Goal: Check status: Check status

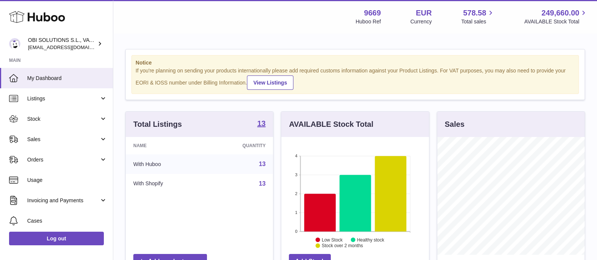
scroll to position [118, 147]
click at [79, 138] on span "Sales" at bounding box center [63, 139] width 72 height 7
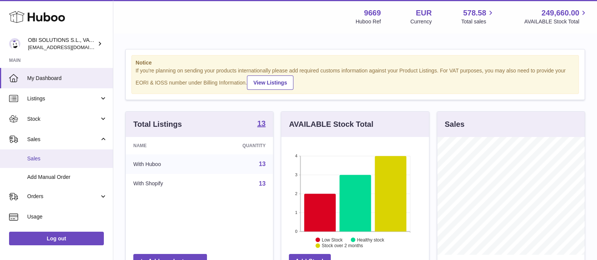
click at [64, 157] on span "Sales" at bounding box center [67, 158] width 80 height 7
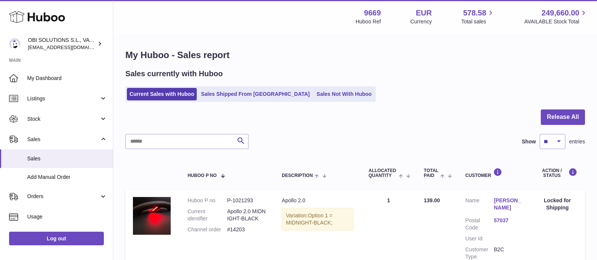
click at [235, 94] on link "Sales Shipped From [GEOGRAPHIC_DATA]" at bounding box center [255, 94] width 114 height 12
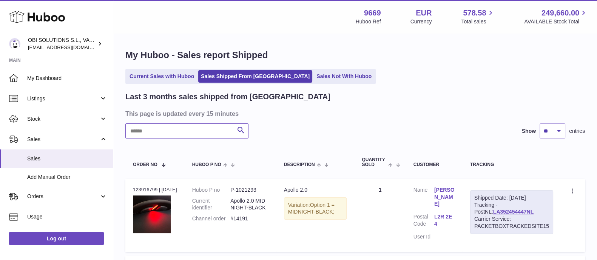
click at [175, 133] on input "text" at bounding box center [186, 130] width 123 height 15
paste input "******"
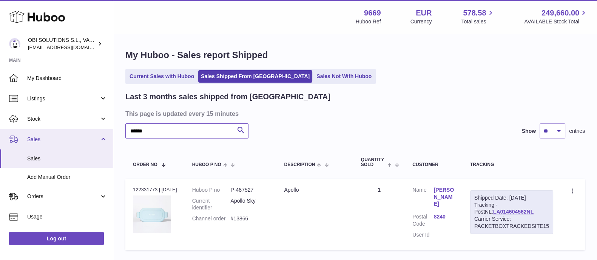
drag, startPoint x: 132, startPoint y: 131, endPoint x: 92, endPoint y: 133, distance: 39.7
click at [94, 131] on div "Huboo OBI SOLUTIONS S.L., VAT: B70911078 internalAdmin-9669@internal.huboo.com …" at bounding box center [298, 156] width 597 height 313
paste input "text"
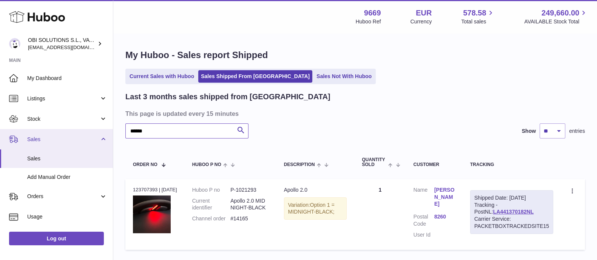
drag, startPoint x: 173, startPoint y: 135, endPoint x: 94, endPoint y: 133, distance: 78.6
click at [94, 133] on div "Huboo OBI SOLUTIONS S.L., VAT: B70911078 internalAdmin-9669@internal.huboo.com …" at bounding box center [298, 156] width 597 height 313
paste input "text"
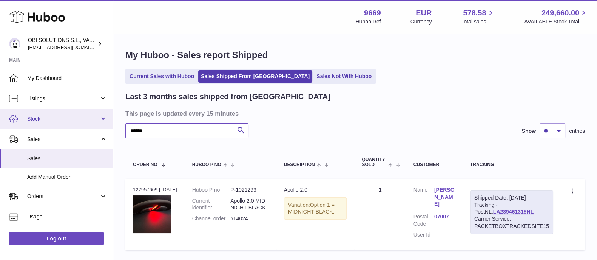
drag, startPoint x: 181, startPoint y: 130, endPoint x: 86, endPoint y: 128, distance: 94.8
click at [86, 128] on div "Huboo OBI SOLUTIONS S.L., VAT: B70911078 internalAdmin-9669@internal.huboo.com …" at bounding box center [298, 156] width 597 height 313
paste input "text"
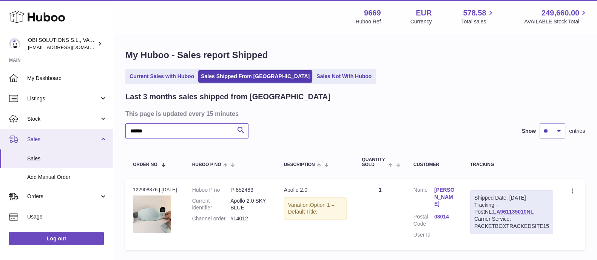
drag, startPoint x: 151, startPoint y: 132, endPoint x: 103, endPoint y: 134, distance: 48.0
click at [104, 135] on div "Huboo OBI SOLUTIONS S.L., VAT: B70911078 internalAdmin-9669@internal.huboo.com …" at bounding box center [298, 156] width 597 height 313
paste input "text"
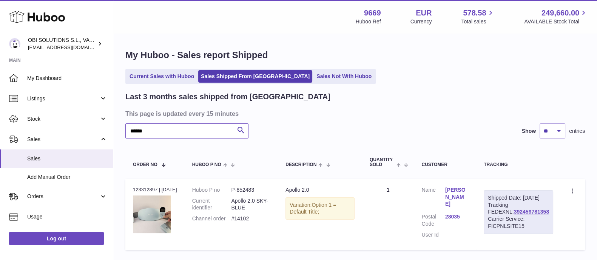
drag, startPoint x: 173, startPoint y: 129, endPoint x: 120, endPoint y: 131, distance: 52.5
click at [120, 131] on div "My Huboo - Sales report Shipped Current Sales with Huboo Sales Shipped From Hub…" at bounding box center [355, 151] width 484 height 235
paste input "text"
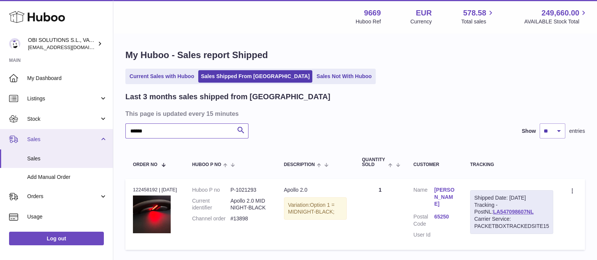
drag, startPoint x: 164, startPoint y: 133, endPoint x: 109, endPoint y: 133, distance: 54.7
click at [109, 133] on div "Huboo OBI SOLUTIONS S.L., VAT: B70911078 internalAdmin-9669@internal.huboo.com …" at bounding box center [298, 156] width 597 height 313
paste input "text"
drag, startPoint x: 161, startPoint y: 135, endPoint x: 100, endPoint y: 133, distance: 61.2
click at [100, 133] on div "Huboo OBI SOLUTIONS S.L., VAT: B70911078 internalAdmin-9669@internal.huboo.com …" at bounding box center [298, 156] width 597 height 313
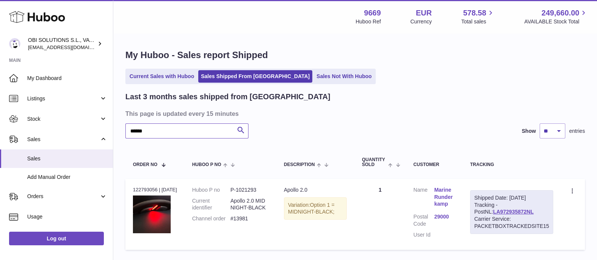
paste input "text"
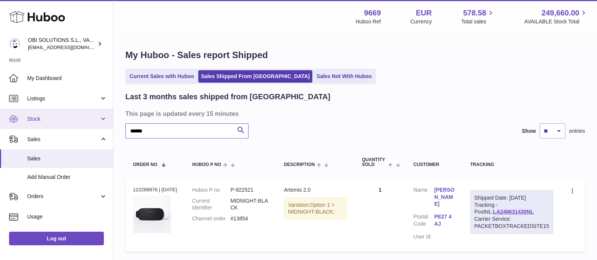
drag, startPoint x: 130, startPoint y: 128, endPoint x: 108, endPoint y: 126, distance: 22.4
click at [108, 126] on div "Huboo OBI SOLUTIONS S.L., VAT: B70911078 internalAdmin-9669@internal.huboo.com …" at bounding box center [298, 157] width 597 height 315
paste input "text"
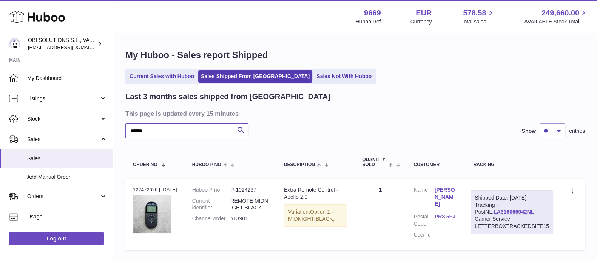
drag, startPoint x: 159, startPoint y: 129, endPoint x: 120, endPoint y: 131, distance: 38.2
click at [118, 131] on div "My Huboo - Sales report Shipped Current Sales with Huboo Sales Shipped From Hub…" at bounding box center [355, 151] width 484 height 235
paste input "text"
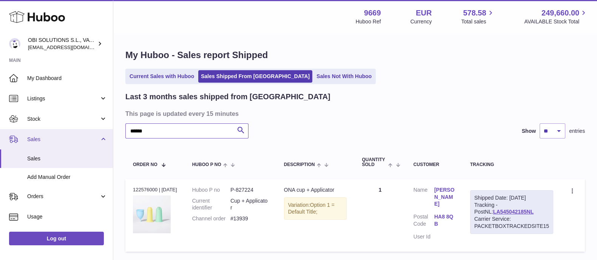
drag, startPoint x: 181, startPoint y: 134, endPoint x: 106, endPoint y: 132, distance: 75.2
click at [106, 132] on div "Huboo OBI SOLUTIONS S.L., VAT: B70911078 internalAdmin-9669@internal.huboo.com …" at bounding box center [298, 157] width 597 height 315
paste input "text"
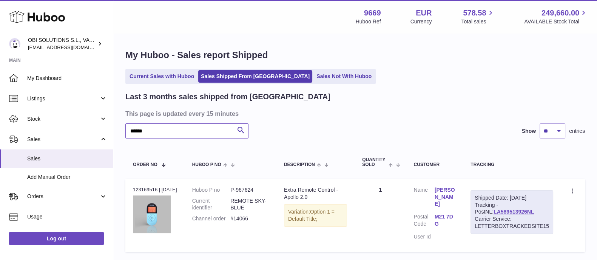
drag, startPoint x: 132, startPoint y: 131, endPoint x: 117, endPoint y: 131, distance: 14.7
click at [117, 131] on div "My Huboo - Sales report Shipped Current Sales with Huboo Sales Shipped From Hub…" at bounding box center [355, 152] width 484 height 237
paste input "text"
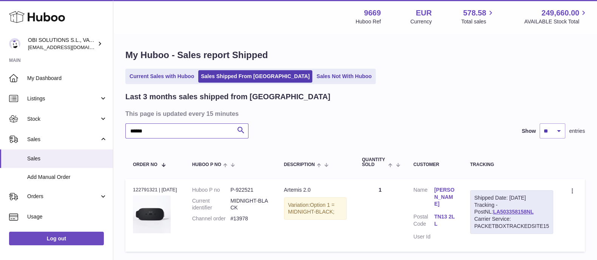
drag, startPoint x: 179, startPoint y: 131, endPoint x: 132, endPoint y: 133, distance: 47.2
click at [132, 133] on input "******" at bounding box center [186, 130] width 123 height 15
paste input "text"
drag, startPoint x: 166, startPoint y: 134, endPoint x: 124, endPoint y: 132, distance: 42.7
click at [124, 132] on div "My Huboo - Sales report Shipped Current Sales with Huboo Sales Shipped From Hub…" at bounding box center [355, 152] width 484 height 237
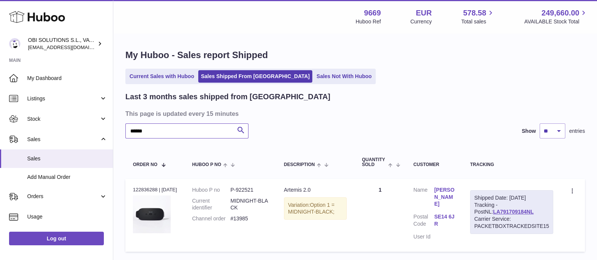
paste input "text"
drag, startPoint x: 154, startPoint y: 131, endPoint x: 119, endPoint y: 129, distance: 35.1
click at [119, 129] on div "My Huboo - Sales report Shipped Current Sales with Huboo Sales Shipped From Hub…" at bounding box center [355, 152] width 484 height 237
paste input "text"
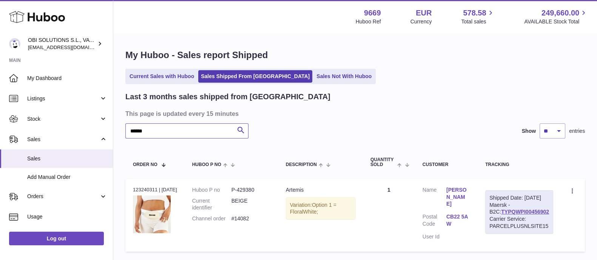
drag, startPoint x: 162, startPoint y: 129, endPoint x: 113, endPoint y: 129, distance: 48.3
click at [113, 129] on div "My Huboo - Sales report Shipped Current Sales with Huboo Sales Shipped From Hub…" at bounding box center [355, 152] width 484 height 237
paste input "text"
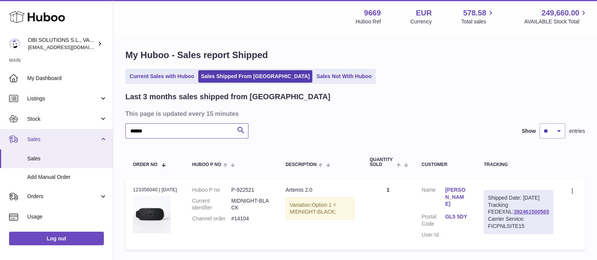
drag, startPoint x: 142, startPoint y: 133, endPoint x: 106, endPoint y: 131, distance: 35.6
click at [106, 131] on div "Huboo OBI SOLUTIONS S.L., VAT: B70911078 internalAdmin-9669@internal.huboo.com …" at bounding box center [298, 156] width 597 height 313
paste input "text"
drag, startPoint x: 132, startPoint y: 134, endPoint x: 102, endPoint y: 133, distance: 30.2
click at [102, 133] on div "Huboo OBI SOLUTIONS S.L., VAT: B70911078 internalAdmin-9669@internal.huboo.com …" at bounding box center [298, 157] width 597 height 315
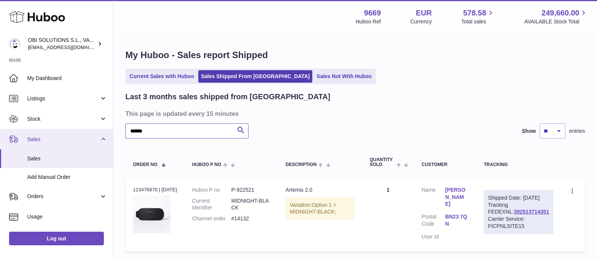
paste input "text"
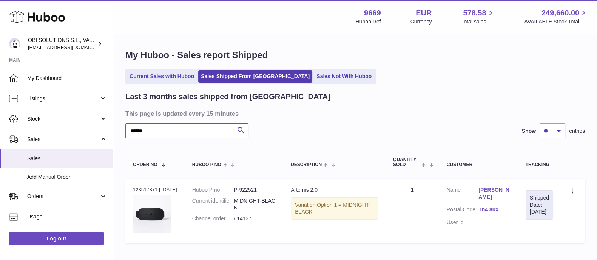
drag, startPoint x: 160, startPoint y: 129, endPoint x: 114, endPoint y: 131, distance: 46.1
click at [115, 132] on div "My Huboo - Sales report Shipped Current Sales with Huboo Sales Shipped From Hub…" at bounding box center [355, 148] width 484 height 228
paste input "text"
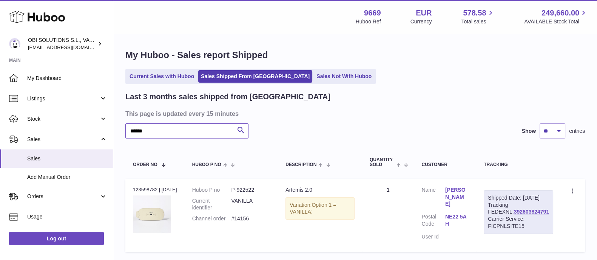
drag, startPoint x: 159, startPoint y: 135, endPoint x: 113, endPoint y: 138, distance: 45.4
click at [113, 138] on div "My Huboo - Sales report Shipped Current Sales with Huboo Sales Shipped From Hub…" at bounding box center [355, 152] width 484 height 237
paste input "text"
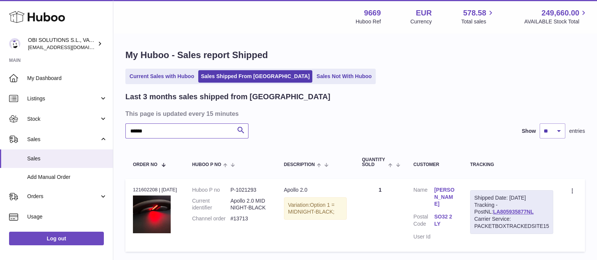
drag, startPoint x: 155, startPoint y: 129, endPoint x: 122, endPoint y: 131, distance: 32.5
click at [122, 131] on div "My Huboo - Sales report Shipped Current Sales with Huboo Sales Shipped From Hub…" at bounding box center [355, 152] width 484 height 237
drag, startPoint x: 108, startPoint y: 130, endPoint x: 105, endPoint y: 136, distance: 6.6
click at [107, 130] on div "Huboo OBI SOLUTIONS S.L., VAT: B70911078 internalAdmin-9669@internal.huboo.com …" at bounding box center [298, 157] width 597 height 315
type input "*"
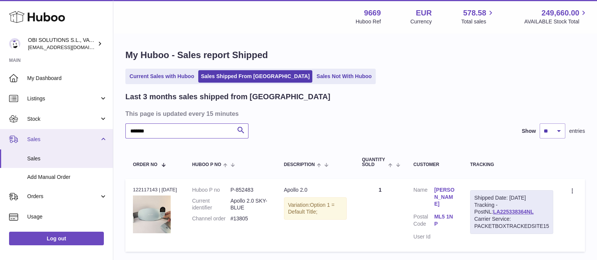
drag, startPoint x: 141, startPoint y: 131, endPoint x: 71, endPoint y: 134, distance: 69.9
click at [71, 133] on div "Huboo OBI SOLUTIONS S.L., VAT: B70911078 internalAdmin-9669@internal.huboo.com …" at bounding box center [298, 157] width 597 height 315
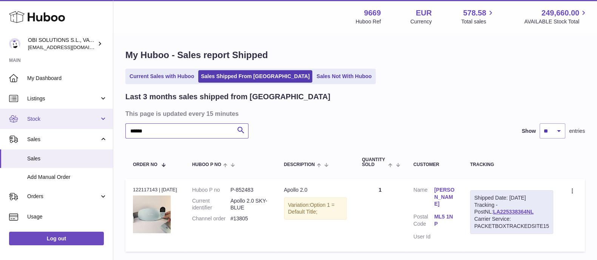
drag, startPoint x: 154, startPoint y: 133, endPoint x: 92, endPoint y: 128, distance: 62.1
click at [92, 128] on div "Huboo OBI SOLUTIONS S.L., VAT: B70911078 internalAdmin-9669@internal.huboo.com …" at bounding box center [298, 157] width 597 height 315
paste input "text"
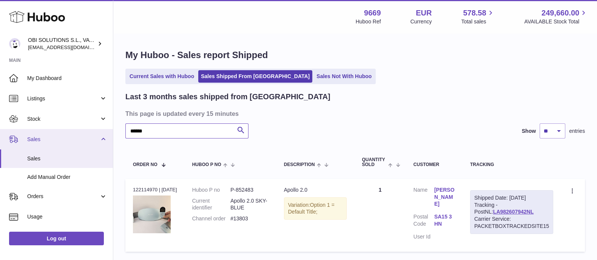
drag, startPoint x: 148, startPoint y: 130, endPoint x: 109, endPoint y: 130, distance: 38.1
click at [109, 130] on div "Huboo OBI SOLUTIONS S.L., VAT: B70911078 internalAdmin-9669@internal.huboo.com …" at bounding box center [298, 157] width 597 height 315
paste input "text"
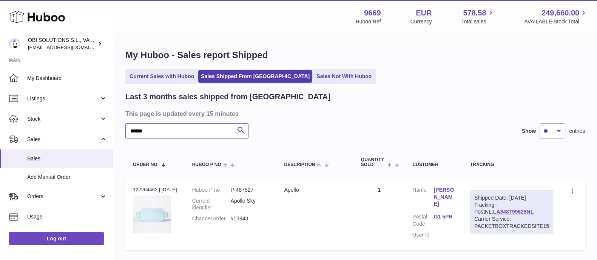
drag, startPoint x: 132, startPoint y: 125, endPoint x: 123, endPoint y: 125, distance: 9.1
click at [123, 125] on div "My Huboo - Sales report Shipped Current Sales with Huboo Sales Shipped From Hub…" at bounding box center [355, 151] width 484 height 235
paste input "text"
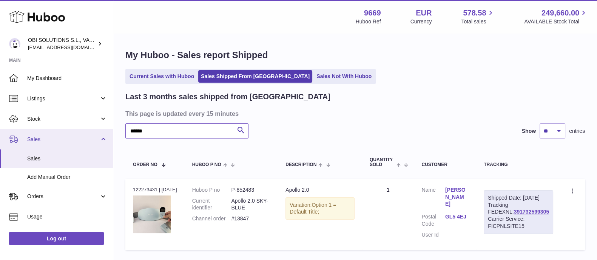
drag, startPoint x: 163, startPoint y: 134, endPoint x: 108, endPoint y: 131, distance: 54.4
click at [108, 131] on div "Huboo OBI SOLUTIONS S.L., VAT: B70911078 internalAdmin-9669@internal.huboo.com …" at bounding box center [298, 156] width 597 height 313
paste input "text"
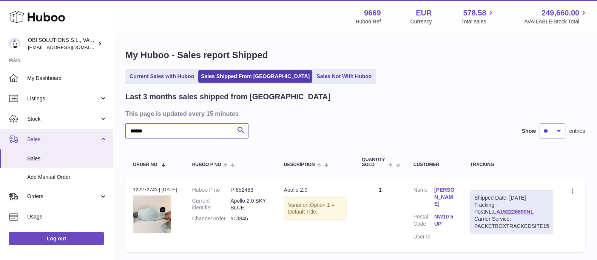
drag, startPoint x: 172, startPoint y: 129, endPoint x: 85, endPoint y: 129, distance: 86.8
click at [85, 129] on div "Huboo OBI SOLUTIONS S.L., VAT: B70911078 internalAdmin-9669@internal.huboo.com …" at bounding box center [298, 157] width 597 height 315
paste input "text"
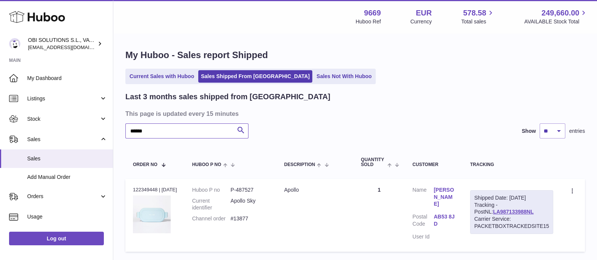
drag, startPoint x: 160, startPoint y: 131, endPoint x: 125, endPoint y: 132, distance: 34.4
click at [125, 132] on input "******" at bounding box center [186, 130] width 123 height 15
paste input "text"
drag, startPoint x: 163, startPoint y: 135, endPoint x: 105, endPoint y: 134, distance: 58.5
click at [105, 134] on div "Huboo OBI SOLUTIONS S.L., VAT: B70911078 internalAdmin-9669@internal.huboo.com …" at bounding box center [298, 156] width 597 height 313
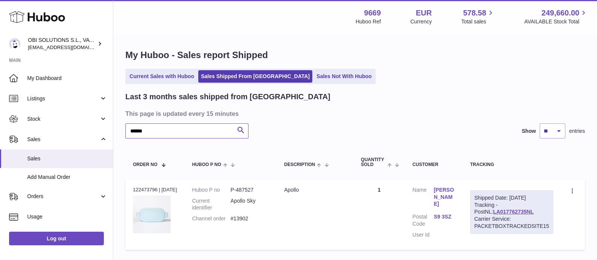
paste input "text"
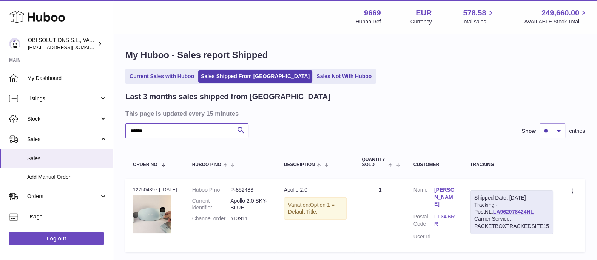
drag, startPoint x: 163, startPoint y: 128, endPoint x: 120, endPoint y: 133, distance: 43.3
click at [120, 131] on div "My Huboo - Sales report Shipped Current Sales with Huboo Sales Shipped From Hub…" at bounding box center [355, 152] width 484 height 237
paste input "text"
drag, startPoint x: 147, startPoint y: 129, endPoint x: 109, endPoint y: 127, distance: 38.6
click at [109, 127] on div "Huboo OBI SOLUTIONS S.L., VAT: B70911078 internalAdmin-9669@internal.huboo.com …" at bounding box center [298, 157] width 597 height 315
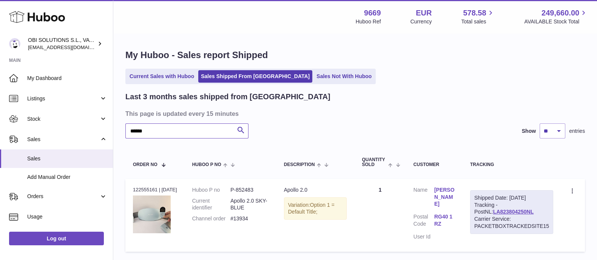
paste input "text"
drag, startPoint x: 158, startPoint y: 132, endPoint x: 134, endPoint y: 130, distance: 24.2
click at [130, 134] on input "******" at bounding box center [186, 130] width 123 height 15
paste input "text"
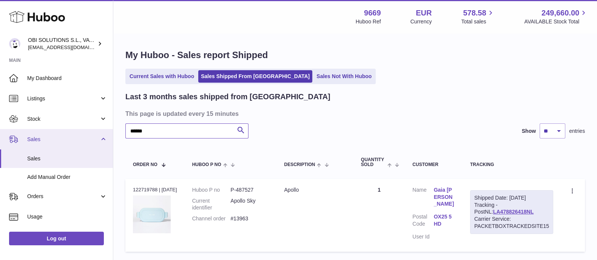
drag, startPoint x: 171, startPoint y: 129, endPoint x: 106, endPoint y: 131, distance: 65.7
click at [106, 131] on div "Huboo OBI SOLUTIONS S.L., VAT: B70911078 internalAdmin-9669@internal.huboo.com …" at bounding box center [298, 157] width 597 height 315
paste input "text"
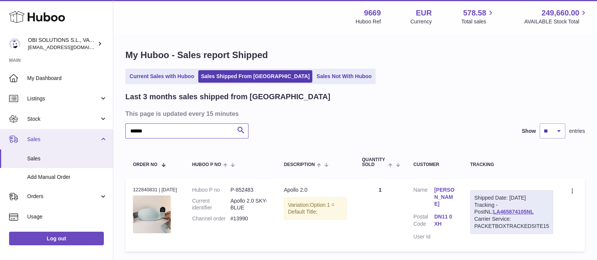
drag, startPoint x: 156, startPoint y: 129, endPoint x: 99, endPoint y: 129, distance: 57.0
click at [99, 129] on div "Huboo OBI SOLUTIONS S.L., VAT: B70911078 internalAdmin-9669@internal.huboo.com …" at bounding box center [298, 157] width 597 height 315
paste input "text"
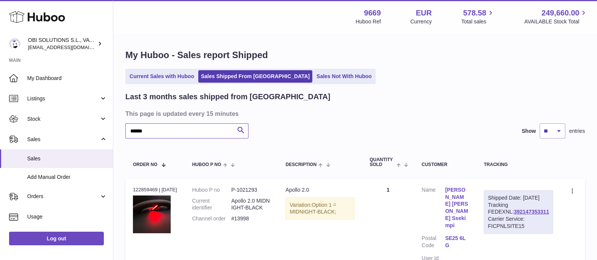
drag, startPoint x: 163, startPoint y: 131, endPoint x: 130, endPoint y: 132, distance: 32.9
click at [130, 132] on input "******" at bounding box center [186, 130] width 123 height 15
paste input "text"
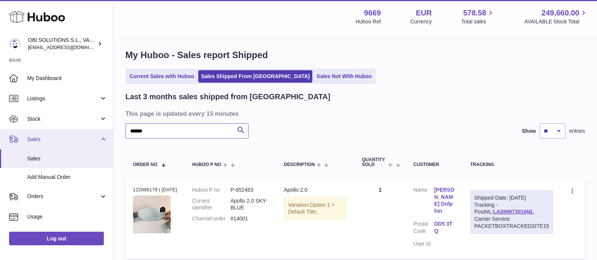
drag, startPoint x: 152, startPoint y: 131, endPoint x: 109, endPoint y: 133, distance: 42.7
click at [111, 133] on div "Huboo OBI SOLUTIONS S.L., VAT: B70911078 internalAdmin-9669@internal.huboo.com …" at bounding box center [298, 161] width 597 height 322
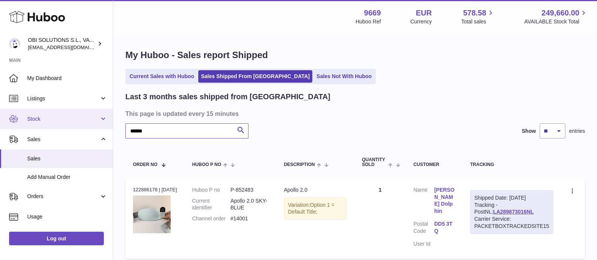
paste input "text"
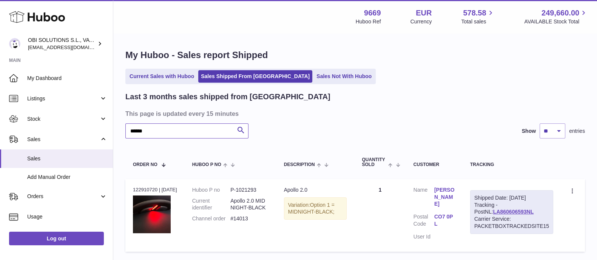
drag, startPoint x: 163, startPoint y: 129, endPoint x: 117, endPoint y: 127, distance: 46.1
click at [117, 127] on div "My Huboo - Sales report Shipped Current Sales with Huboo Sales Shipped From Hub…" at bounding box center [355, 152] width 484 height 237
paste input "text"
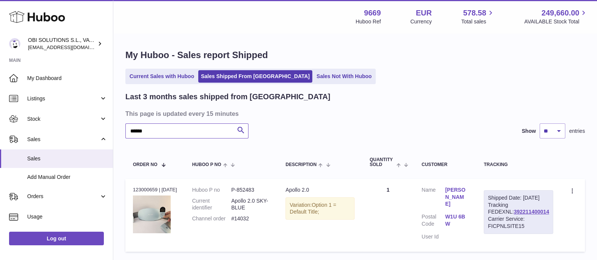
drag, startPoint x: 131, startPoint y: 133, endPoint x: 117, endPoint y: 132, distance: 14.4
click at [117, 132] on div "My Huboo - Sales report Shipped Current Sales with Huboo Sales Shipped From Hub…" at bounding box center [355, 152] width 484 height 237
paste input "text"
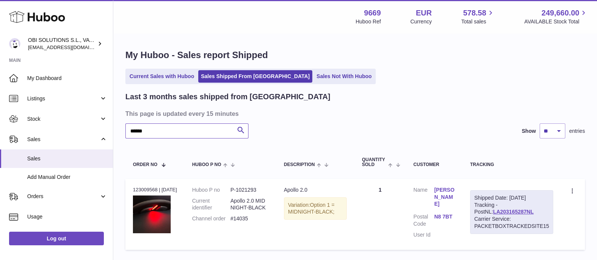
drag, startPoint x: 159, startPoint y: 135, endPoint x: 124, endPoint y: 135, distance: 35.1
click at [124, 135] on div "My Huboo - Sales report Shipped Current Sales with Huboo Sales Shipped From Hub…" at bounding box center [355, 151] width 484 height 235
paste input "text"
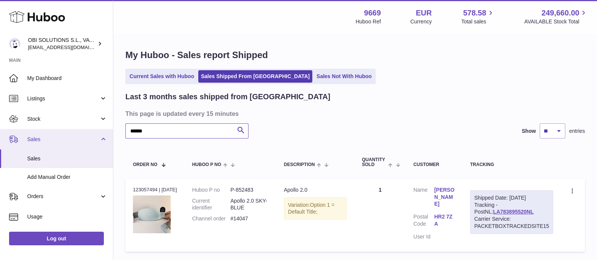
drag, startPoint x: 156, startPoint y: 131, endPoint x: 111, endPoint y: 129, distance: 44.6
click at [111, 129] on div "Huboo OBI SOLUTIONS S.L., VAT: B70911078 internalAdmin-9669@internal.huboo.com …" at bounding box center [298, 157] width 597 height 315
paste input "text"
drag, startPoint x: 142, startPoint y: 131, endPoint x: 111, endPoint y: 129, distance: 31.4
click at [111, 129] on div "Huboo OBI SOLUTIONS S.L., VAT: B70911078 internalAdmin-9669@internal.huboo.com …" at bounding box center [298, 157] width 597 height 315
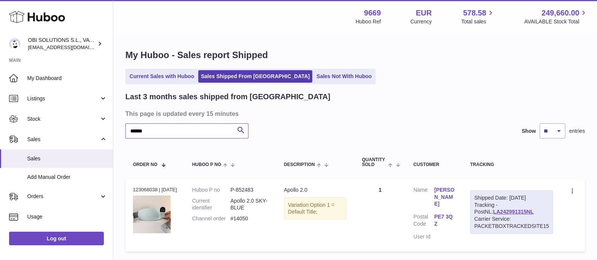
paste input "text"
drag, startPoint x: 160, startPoint y: 136, endPoint x: 111, endPoint y: 131, distance: 49.3
click at [111, 131] on div "Huboo OBI SOLUTIONS S.L., VAT: B70911078 internalAdmin-9669@internal.huboo.com …" at bounding box center [298, 157] width 597 height 315
paste input "text"
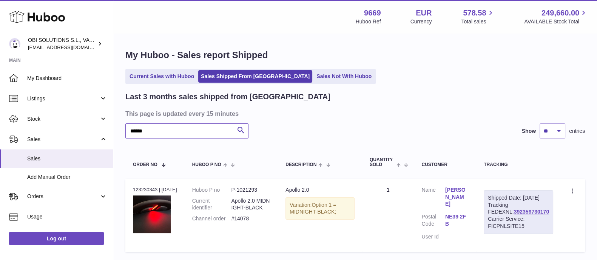
drag, startPoint x: 130, startPoint y: 130, endPoint x: 123, endPoint y: 131, distance: 7.2
click at [123, 131] on div "My Huboo - Sales report Shipped Current Sales with Huboo Sales Shipped From Hub…" at bounding box center [355, 152] width 484 height 237
paste input "text"
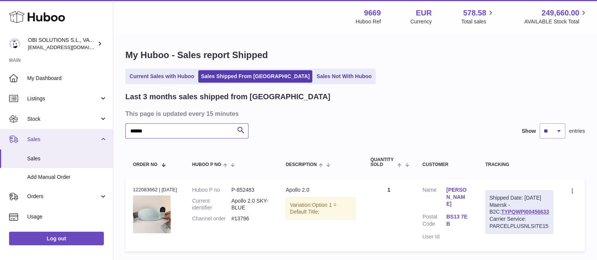
drag, startPoint x: 148, startPoint y: 132, endPoint x: 110, endPoint y: 131, distance: 38.5
click at [110, 131] on div "Huboo OBI SOLUTIONS S.L., VAT: B70911078 internalAdmin-9669@internal.huboo.com …" at bounding box center [298, 157] width 597 height 315
paste input "text"
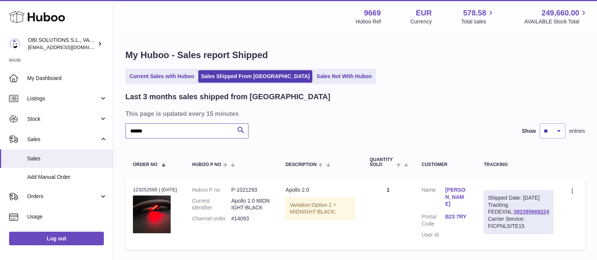
drag, startPoint x: 145, startPoint y: 133, endPoint x: 122, endPoint y: 133, distance: 23.0
click at [122, 133] on div "My Huboo - Sales report Shipped Current Sales with Huboo Sales Shipped From Hub…" at bounding box center [355, 151] width 484 height 235
paste input "text"
drag, startPoint x: 162, startPoint y: 125, endPoint x: 118, endPoint y: 125, distance: 43.4
click at [119, 125] on div "My Huboo - Sales report Shipped Current Sales with Huboo Sales Shipped From Hub…" at bounding box center [355, 151] width 484 height 235
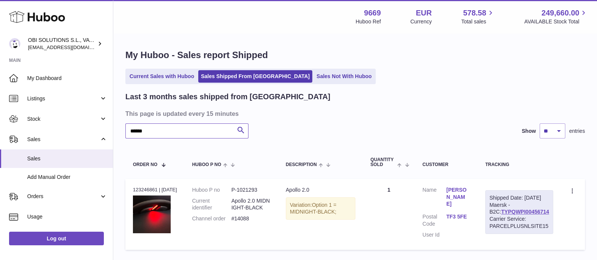
paste input "text"
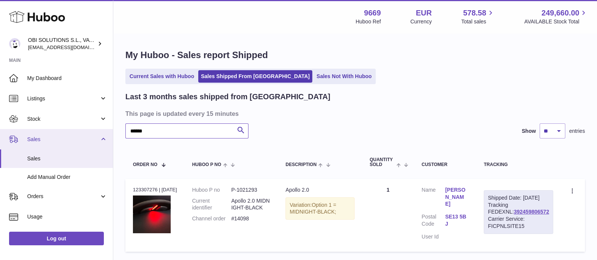
drag, startPoint x: 128, startPoint y: 129, endPoint x: 109, endPoint y: 129, distance: 18.1
click at [109, 129] on div "Huboo OBI SOLUTIONS S.L., VAT: B70911078 internalAdmin-9669@internal.huboo.com …" at bounding box center [298, 157] width 597 height 315
paste input "text"
drag, startPoint x: 162, startPoint y: 128, endPoint x: 101, endPoint y: 129, distance: 61.6
click at [101, 129] on div "Huboo OBI SOLUTIONS S.L., VAT: B70911078 internalAdmin-9669@internal.huboo.com …" at bounding box center [298, 157] width 597 height 315
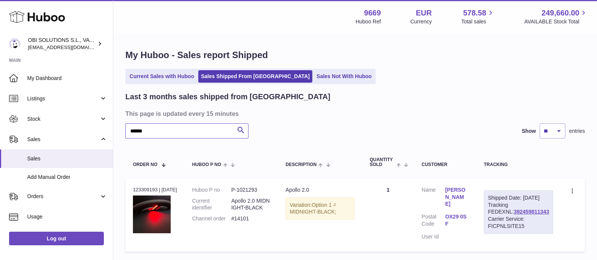
paste input "text"
drag, startPoint x: 165, startPoint y: 134, endPoint x: 112, endPoint y: 136, distance: 52.5
click at [112, 136] on div "Huboo OBI SOLUTIONS S.L., VAT: B70911078 internalAdmin-9669@internal.huboo.com …" at bounding box center [298, 157] width 597 height 315
paste input "text"
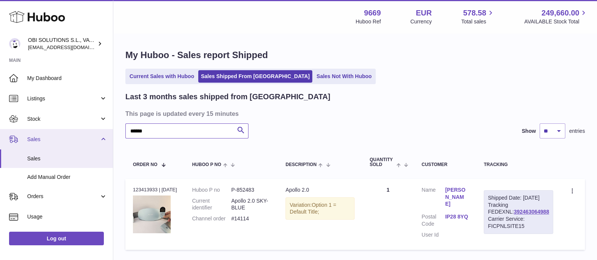
drag, startPoint x: 132, startPoint y: 133, endPoint x: 106, endPoint y: 132, distance: 25.7
click at [106, 132] on div "Huboo OBI SOLUTIONS S.L., VAT: B70911078 internalAdmin-9669@internal.huboo.com …" at bounding box center [298, 156] width 597 height 313
paste input "text"
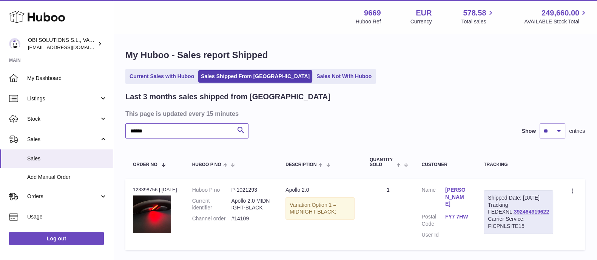
drag, startPoint x: 162, startPoint y: 133, endPoint x: 120, endPoint y: 134, distance: 42.3
click at [120, 134] on div "My Huboo - Sales report Shipped Current Sales with Huboo Sales Shipped From Hub…" at bounding box center [355, 151] width 484 height 235
paste input "text"
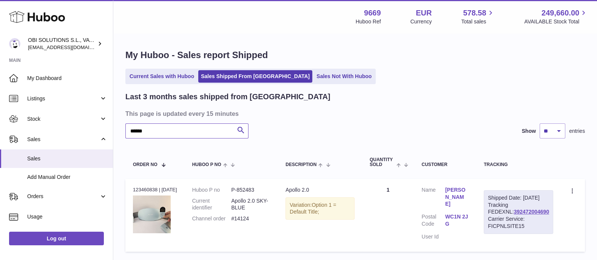
drag, startPoint x: 161, startPoint y: 128, endPoint x: 114, endPoint y: 133, distance: 47.4
click at [114, 133] on div "My Huboo - Sales report Shipped Current Sales with Huboo Sales Shipped From Hub…" at bounding box center [355, 152] width 484 height 237
click at [173, 138] on input "******" at bounding box center [186, 130] width 123 height 15
drag, startPoint x: 162, startPoint y: 133, endPoint x: 108, endPoint y: 131, distance: 54.0
click at [108, 131] on div "Huboo OBI SOLUTIONS S.L., VAT: B70911078 internalAdmin-9669@internal.huboo.com …" at bounding box center [298, 157] width 597 height 315
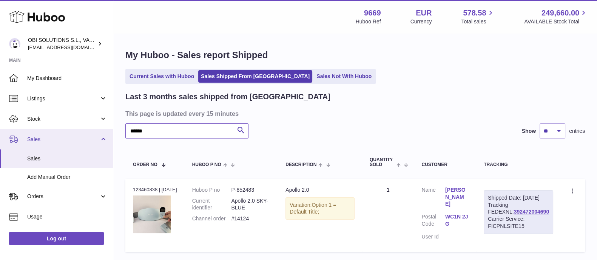
paste input "text"
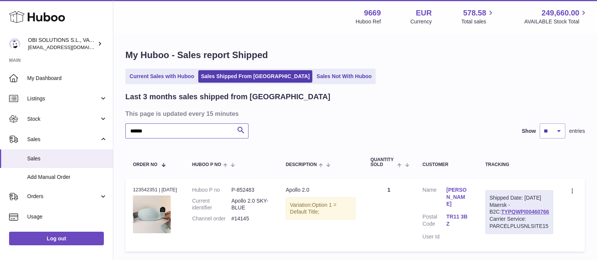
drag, startPoint x: 153, startPoint y: 136, endPoint x: 116, endPoint y: 132, distance: 37.2
click at [116, 132] on div "My Huboo - Sales report Shipped Current Sales with Huboo Sales Shipped From Hub…" at bounding box center [355, 152] width 484 height 237
paste input "text"
drag, startPoint x: 139, startPoint y: 128, endPoint x: 117, endPoint y: 128, distance: 21.9
click at [117, 127] on div "My Huboo - Sales report Shipped Current Sales with Huboo Sales Shipped From Hub…" at bounding box center [355, 151] width 484 height 235
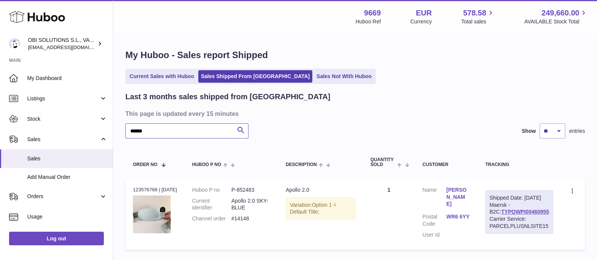
paste input "text"
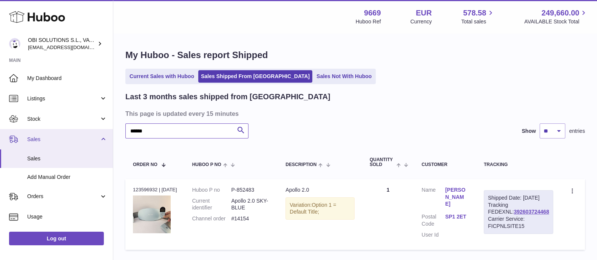
drag, startPoint x: 149, startPoint y: 133, endPoint x: 105, endPoint y: 133, distance: 44.9
click at [105, 133] on div "Huboo OBI SOLUTIONS S.L., VAT: B70911078 internalAdmin-9669@internal.huboo.com …" at bounding box center [298, 156] width 597 height 313
paste input "text"
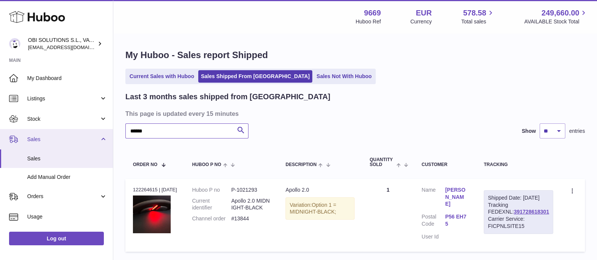
drag, startPoint x: 172, startPoint y: 132, endPoint x: 96, endPoint y: 133, distance: 75.9
click at [96, 133] on div "Huboo OBI SOLUTIONS S.L., VAT: B70911078 internalAdmin-9669@internal.huboo.com …" at bounding box center [298, 157] width 597 height 315
paste input "text"
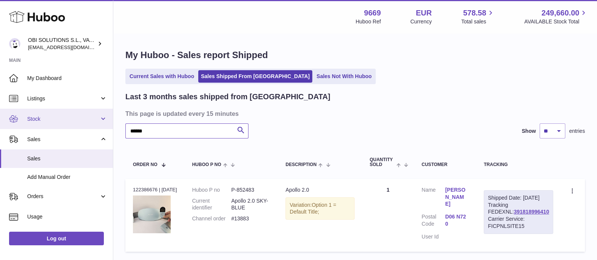
drag, startPoint x: 154, startPoint y: 129, endPoint x: 111, endPoint y: 123, distance: 42.7
click at [97, 129] on div "Huboo OBI SOLUTIONS S.L., VAT: B70911078 internalAdmin-9669@internal.huboo.com …" at bounding box center [298, 157] width 597 height 315
paste input "text"
drag, startPoint x: 152, startPoint y: 129, endPoint x: 120, endPoint y: 130, distance: 32.1
click at [120, 130] on div "My Huboo - Sales report Shipped Current Sales with Huboo Sales Shipped From Hub…" at bounding box center [355, 152] width 484 height 237
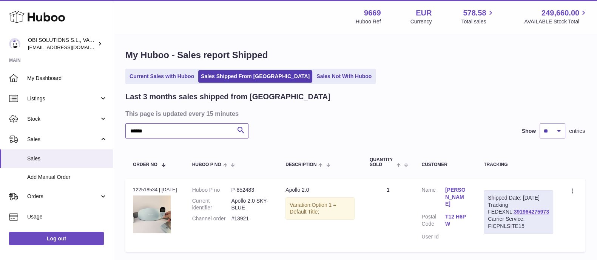
paste input "text"
drag, startPoint x: 162, startPoint y: 133, endPoint x: 117, endPoint y: 126, distance: 45.4
click at [117, 126] on div "My Huboo - Sales report Shipped Current Sales with Huboo Sales Shipped From Hub…" at bounding box center [355, 152] width 484 height 237
paste input "text"
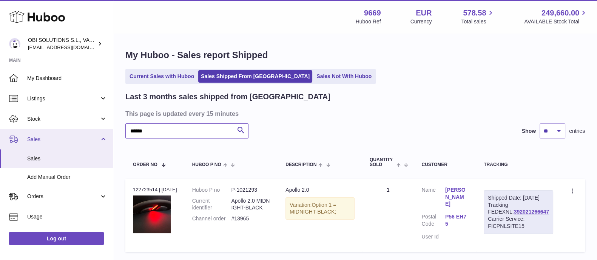
drag, startPoint x: 159, startPoint y: 131, endPoint x: 96, endPoint y: 130, distance: 62.3
click at [97, 131] on div "Huboo OBI SOLUTIONS S.L., VAT: B70911078 internalAdmin-9669@internal.huboo.com …" at bounding box center [298, 157] width 597 height 315
paste input "text"
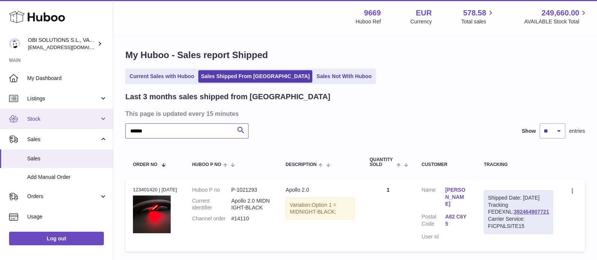
drag, startPoint x: 135, startPoint y: 127, endPoint x: 104, endPoint y: 127, distance: 31.0
click at [104, 127] on div "Huboo OBI SOLUTIONS S.L., VAT: B70911078 internalAdmin-9669@internal.huboo.com …" at bounding box center [298, 157] width 597 height 315
paste input "text"
drag, startPoint x: 154, startPoint y: 133, endPoint x: 122, endPoint y: 133, distance: 32.1
click at [122, 133] on div "My Huboo - Sales report Shipped Current Sales with Huboo Sales Shipped From Hub…" at bounding box center [355, 190] width 484 height 313
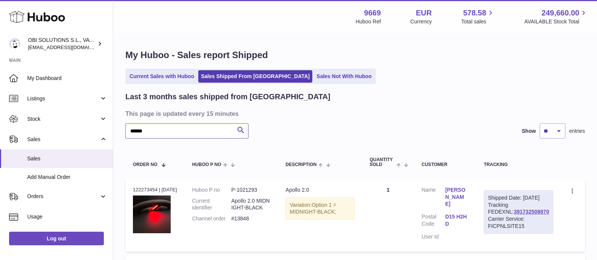
paste input "text"
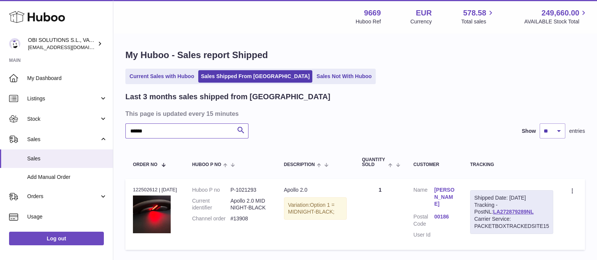
drag, startPoint x: 142, startPoint y: 133, endPoint x: 118, endPoint y: 136, distance: 23.7
click at [118, 136] on div "My Huboo - Sales report Shipped Current Sales with Huboo Sales Shipped From Hub…" at bounding box center [355, 151] width 484 height 235
paste input "text"
drag, startPoint x: 157, startPoint y: 129, endPoint x: 120, endPoint y: 131, distance: 37.4
click at [119, 131] on div "My Huboo - Sales report Shipped Current Sales with Huboo Sales Shipped From Hub…" at bounding box center [355, 151] width 484 height 235
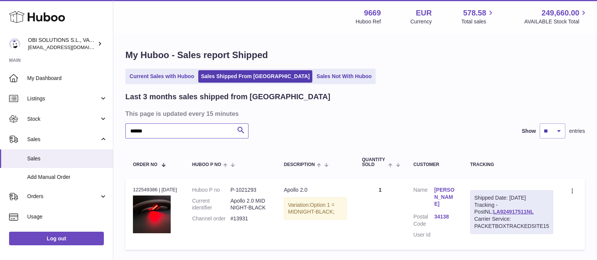
paste input "text"
drag, startPoint x: 163, startPoint y: 131, endPoint x: 109, endPoint y: 131, distance: 53.2
click at [109, 131] on div "Huboo OBI SOLUTIONS S.L., VAT: B70911078 internalAdmin-9669@internal.huboo.com …" at bounding box center [298, 156] width 597 height 313
paste input "text"
drag, startPoint x: 153, startPoint y: 128, endPoint x: 114, endPoint y: 124, distance: 39.1
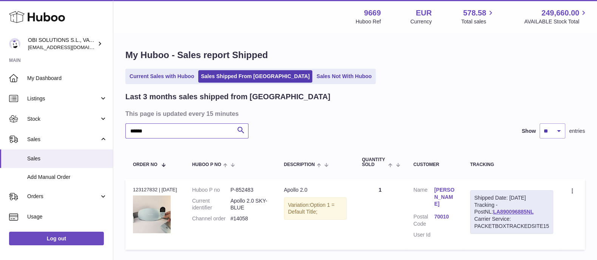
click at [114, 124] on div "My Huboo - Sales report Shipped Current Sales with Huboo Sales Shipped From Hub…" at bounding box center [355, 151] width 484 height 235
paste input "text"
drag, startPoint x: 161, startPoint y: 133, endPoint x: 126, endPoint y: 131, distance: 35.2
click at [126, 131] on input "******" at bounding box center [186, 130] width 123 height 15
paste input "text"
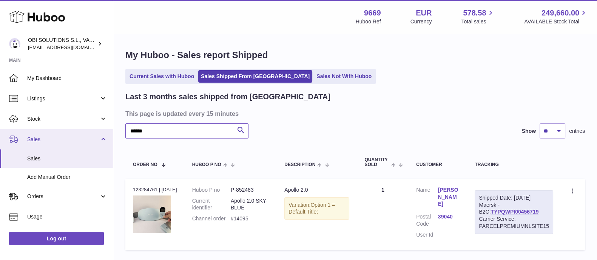
drag, startPoint x: 168, startPoint y: 126, endPoint x: 105, endPoint y: 131, distance: 62.9
click at [105, 131] on div "Huboo OBI SOLUTIONS S.L., VAT: B70911078 internalAdmin-9669@internal.huboo.com …" at bounding box center [298, 156] width 597 height 313
paste input "text"
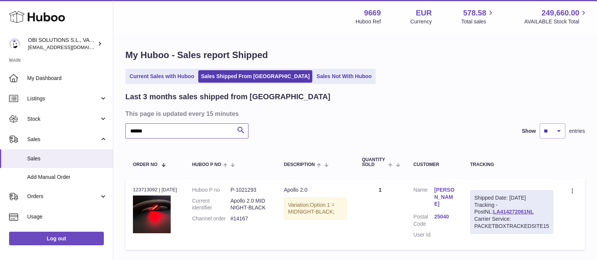
drag, startPoint x: 153, startPoint y: 133, endPoint x: 120, endPoint y: 133, distance: 33.2
click at [120, 133] on div "My Huboo - Sales report Shipped Current Sales with Huboo Sales Shipped From Hub…" at bounding box center [355, 151] width 484 height 235
paste input "text"
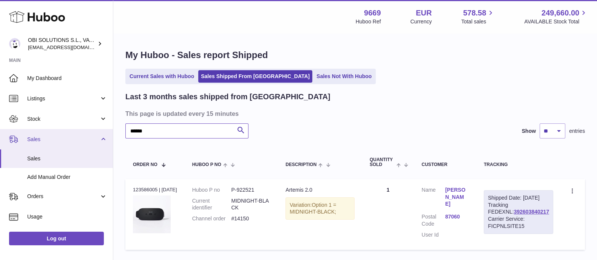
drag, startPoint x: 153, startPoint y: 128, endPoint x: 107, endPoint y: 129, distance: 46.1
click at [107, 129] on div "Huboo OBI SOLUTIONS S.L., VAT: B70911078 internalAdmin-9669@internal.huboo.com …" at bounding box center [298, 156] width 597 height 313
paste input "text"
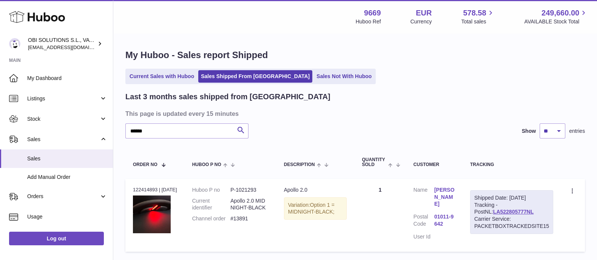
click at [446, 216] on link "01011-9642" at bounding box center [444, 220] width 21 height 14
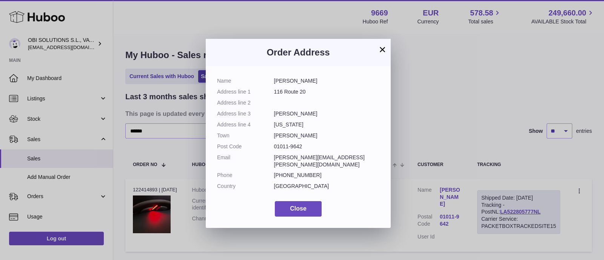
click at [385, 50] on button "×" at bounding box center [382, 49] width 9 height 9
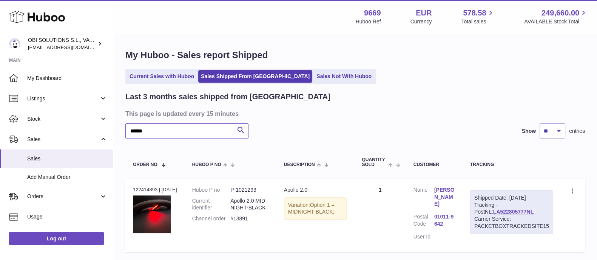
click at [113, 133] on div "My Huboo - Sales report Shipped Current Sales with Huboo Sales Shipped From Hub…" at bounding box center [355, 152] width 484 height 237
paste input "text"
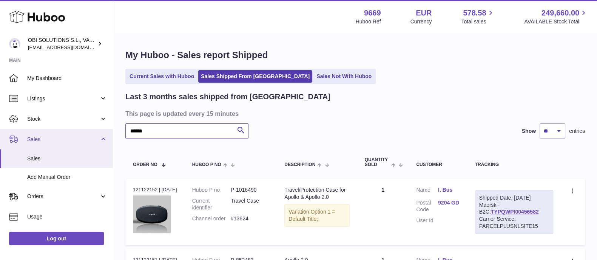
drag, startPoint x: 160, startPoint y: 133, endPoint x: 95, endPoint y: 133, distance: 64.6
click at [95, 133] on div "Huboo OBI SOLUTIONS S.L., VAT: B70911078 internalAdmin-9669@internal.huboo.com …" at bounding box center [298, 189] width 597 height 379
paste input "text"
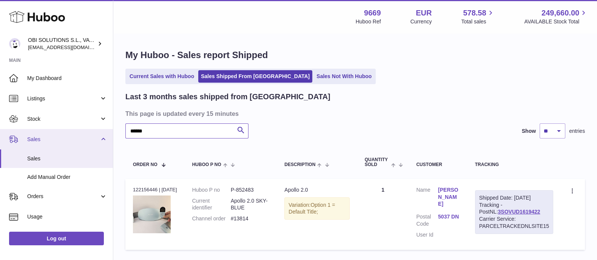
drag, startPoint x: 158, startPoint y: 131, endPoint x: 104, endPoint y: 134, distance: 54.4
click at [104, 134] on div "Huboo OBI SOLUTIONS S.L., VAT: B70911078 internalAdmin-9669@internal.huboo.com …" at bounding box center [298, 156] width 597 height 313
paste input "text"
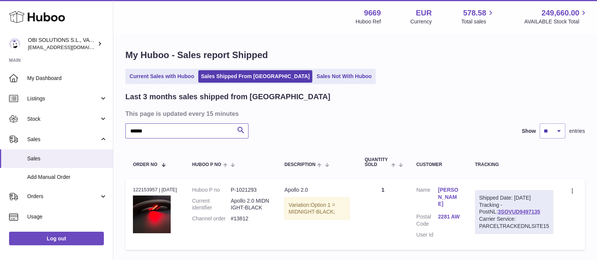
drag, startPoint x: 146, startPoint y: 135, endPoint x: 123, endPoint y: 135, distance: 23.0
click at [128, 135] on input "******" at bounding box center [186, 130] width 123 height 15
paste input "text"
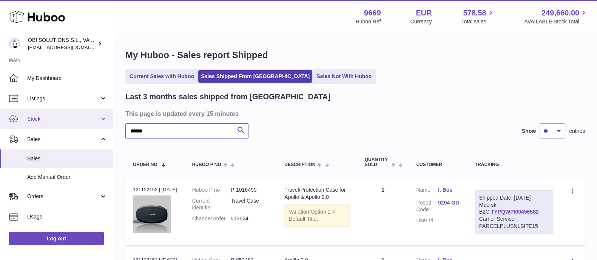
drag, startPoint x: 150, startPoint y: 133, endPoint x: 98, endPoint y: 128, distance: 52.4
click at [98, 129] on div "Huboo OBI SOLUTIONS S.L., VAT: B70911078 internalAdmin-9669@internal.huboo.com …" at bounding box center [298, 189] width 597 height 379
paste input "text"
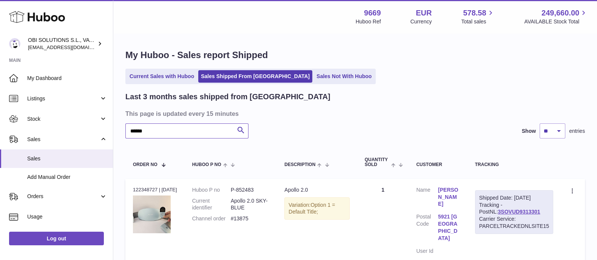
drag, startPoint x: 153, startPoint y: 134, endPoint x: 112, endPoint y: 144, distance: 42.3
click at [112, 144] on div "Huboo OBI SOLUTIONS S.L., VAT: B70911078 internalAdmin-9669@internal.huboo.com …" at bounding box center [298, 165] width 597 height 330
paste input "text"
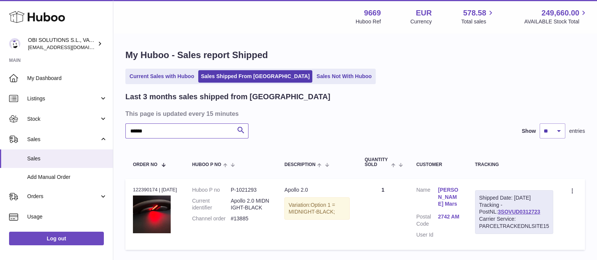
drag, startPoint x: 151, startPoint y: 131, endPoint x: 115, endPoint y: 132, distance: 35.9
click at [115, 132] on div "My Huboo - Sales report Shipped Current Sales with Huboo Sales Shipped From Hub…" at bounding box center [355, 151] width 484 height 235
paste input "text"
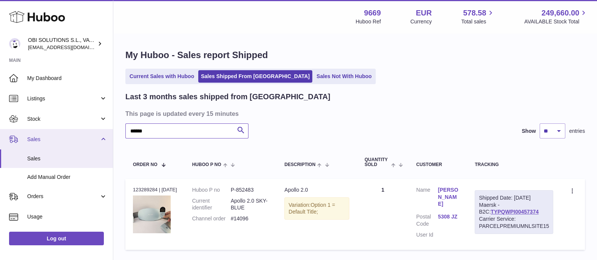
drag, startPoint x: 121, startPoint y: 133, endPoint x: 110, endPoint y: 133, distance: 10.6
click at [110, 133] on div "Huboo OBI SOLUTIONS S.L., VAT: B70911078 internalAdmin-9669@internal.huboo.com …" at bounding box center [298, 156] width 597 height 313
paste input "text"
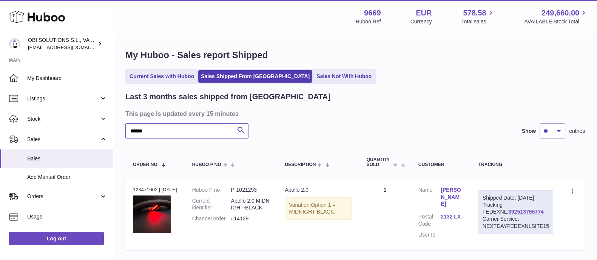
click at [115, 133] on div "My Huboo - Sales report Shipped Current Sales with Huboo Sales Shipped From Hub…" at bounding box center [355, 151] width 484 height 235
paste input "text"
drag, startPoint x: 176, startPoint y: 133, endPoint x: 111, endPoint y: 139, distance: 64.4
click at [111, 139] on div "Huboo OBI SOLUTIONS S.L., VAT: B70911078 internalAdmin-9669@internal.huboo.com …" at bounding box center [298, 156] width 597 height 313
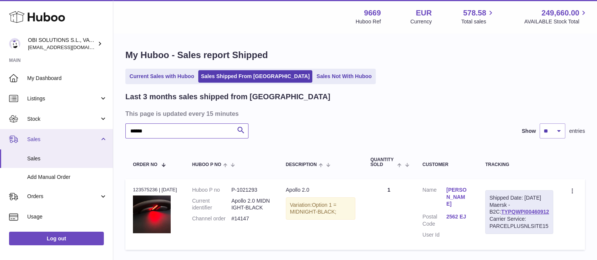
paste input "text"
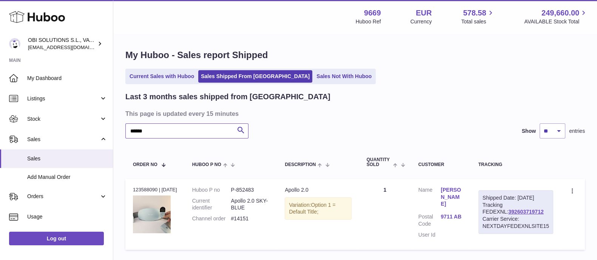
drag, startPoint x: 149, startPoint y: 128, endPoint x: 125, endPoint y: 130, distance: 24.6
click at [124, 130] on div "My Huboo - Sales report Shipped Current Sales with Huboo Sales Shipped From Hub…" at bounding box center [355, 151] width 484 height 235
paste input "text"
drag, startPoint x: 179, startPoint y: 133, endPoint x: 128, endPoint y: 134, distance: 50.2
click at [128, 134] on input "******" at bounding box center [186, 130] width 123 height 15
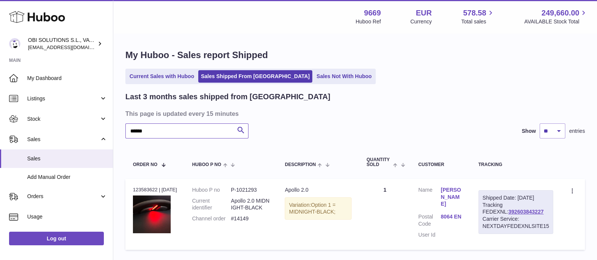
paste input "text"
drag, startPoint x: 150, startPoint y: 131, endPoint x: 151, endPoint y: 139, distance: 7.6
click at [110, 131] on div "Huboo OBI SOLUTIONS S.L., VAT: B70911078 internalAdmin-9669@internal.huboo.com …" at bounding box center [298, 156] width 597 height 313
paste input "text"
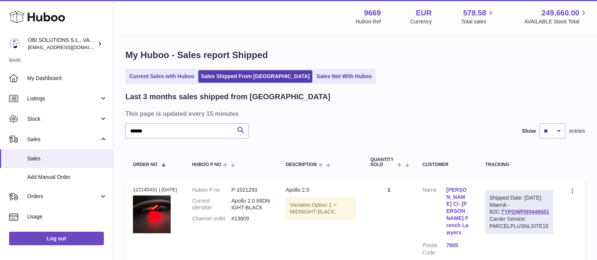
click at [456, 242] on link "7805" at bounding box center [458, 245] width 24 height 7
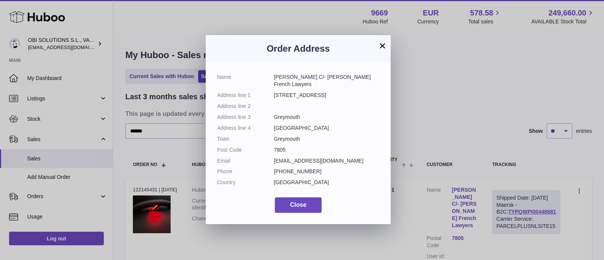
click at [386, 50] on button "×" at bounding box center [382, 45] width 9 height 9
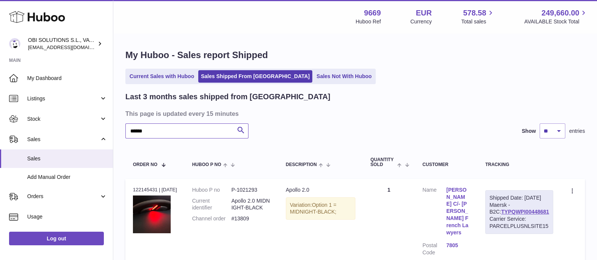
drag, startPoint x: 162, startPoint y: 135, endPoint x: 111, endPoint y: 133, distance: 50.2
click at [112, 133] on div "Huboo OBI SOLUTIONS S.L., VAT: B70911078 internalAdmin-9669@internal.huboo.com …" at bounding box center [298, 171] width 597 height 342
paste input "text"
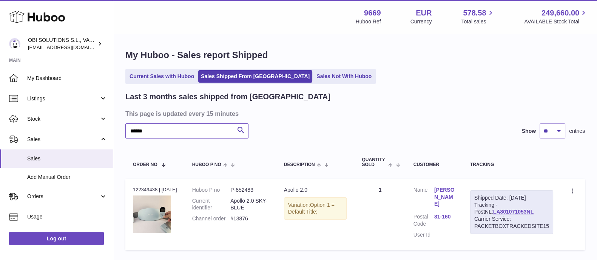
drag, startPoint x: 150, startPoint y: 134, endPoint x: 122, endPoint y: 133, distance: 28.7
click at [122, 133] on div "My Huboo - Sales report Shipped Current Sales with Huboo Sales Shipped From Hub…" at bounding box center [355, 151] width 484 height 235
paste input "text"
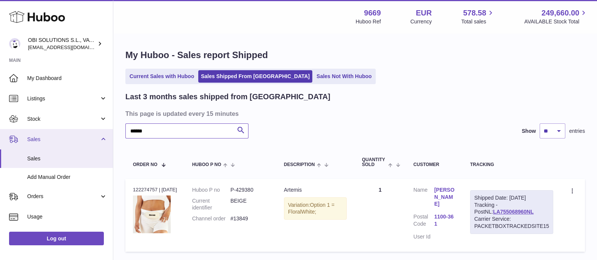
drag, startPoint x: 162, startPoint y: 133, endPoint x: 97, endPoint y: 136, distance: 65.4
click at [95, 136] on div "Huboo OBI SOLUTIONS S.L., VAT: B70911078 internalAdmin-9669@internal.huboo.com …" at bounding box center [298, 157] width 597 height 315
paste input "text"
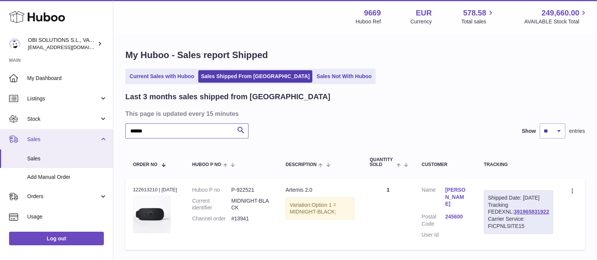
drag, startPoint x: 156, startPoint y: 129, endPoint x: 85, endPoint y: 131, distance: 70.6
click at [85, 131] on div "Huboo OBI SOLUTIONS S.L., VAT: B70911078 internalAdmin-9669@internal.huboo.com …" at bounding box center [298, 156] width 597 height 313
paste input "text"
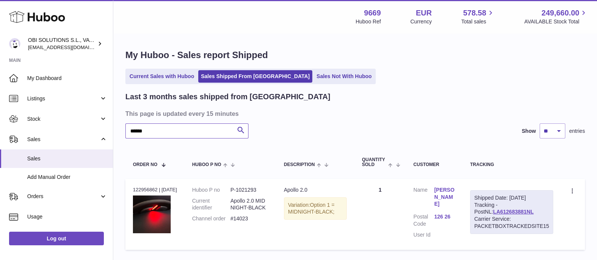
drag, startPoint x: 174, startPoint y: 129, endPoint x: 115, endPoint y: 127, distance: 58.5
click at [116, 127] on div "My Huboo - Sales report Shipped Current Sales with Huboo Sales Shipped From Hub…" at bounding box center [355, 151] width 484 height 235
paste input "text"
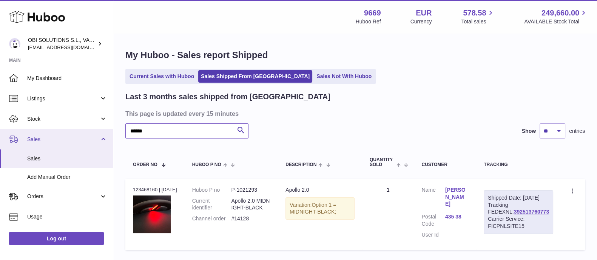
drag, startPoint x: 166, startPoint y: 131, endPoint x: 102, endPoint y: 132, distance: 64.2
click at [102, 132] on div "Huboo OBI SOLUTIONS S.L., VAT: B70911078 internalAdmin-9669@internal.huboo.com …" at bounding box center [298, 156] width 597 height 313
paste input "text"
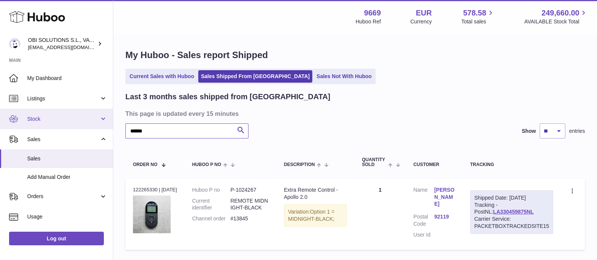
drag, startPoint x: 164, startPoint y: 129, endPoint x: 109, endPoint y: 128, distance: 54.7
click at [109, 128] on div "Huboo OBI SOLUTIONS S.L., VAT: B70911078 internalAdmin-9669@internal.huboo.com …" at bounding box center [298, 156] width 597 height 313
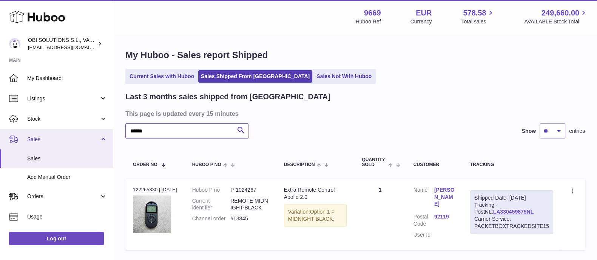
paste input "text"
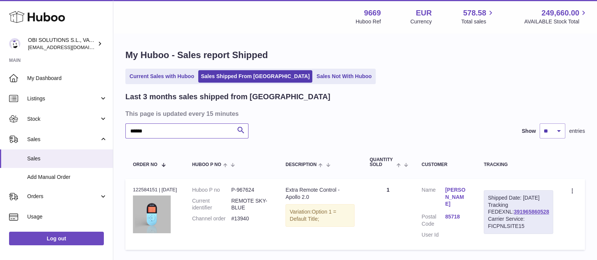
drag, startPoint x: 158, startPoint y: 132, endPoint x: 126, endPoint y: 132, distance: 32.5
click at [126, 132] on input "******" at bounding box center [186, 130] width 123 height 15
paste input "text"
drag, startPoint x: 156, startPoint y: 132, endPoint x: 108, endPoint y: 133, distance: 47.6
click at [109, 133] on div "Huboo OBI SOLUTIONS S.L., VAT: B70911078 internalAdmin-9669@internal.huboo.com …" at bounding box center [298, 156] width 597 height 313
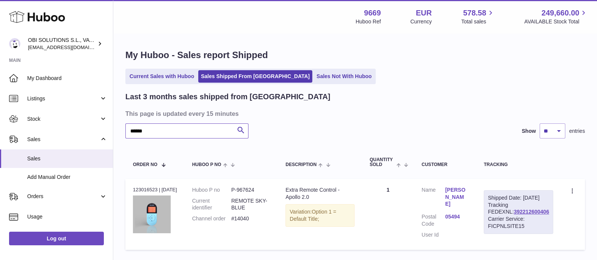
paste input "text"
drag, startPoint x: 163, startPoint y: 130, endPoint x: 105, endPoint y: 131, distance: 58.5
click at [105, 131] on div "Huboo OBI SOLUTIONS S.L., VAT: B70911078 internalAdmin-9669@internal.huboo.com …" at bounding box center [298, 156] width 597 height 313
paste input "text"
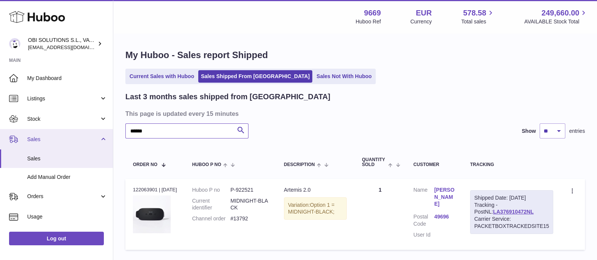
drag, startPoint x: 149, startPoint y: 130, endPoint x: 102, endPoint y: 130, distance: 46.8
click at [102, 131] on div "Huboo OBI SOLUTIONS S.L., VAT: B70911078 internalAdmin-9669@internal.huboo.com …" at bounding box center [298, 156] width 597 height 313
paste input "text"
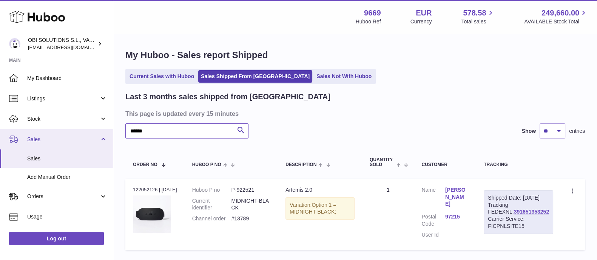
drag, startPoint x: 140, startPoint y: 128, endPoint x: 102, endPoint y: 129, distance: 37.4
click at [103, 129] on div "Huboo OBI SOLUTIONS S.L., VAT: B70911078 internalAdmin-9669@internal.huboo.com …" at bounding box center [298, 156] width 597 height 313
paste input "text"
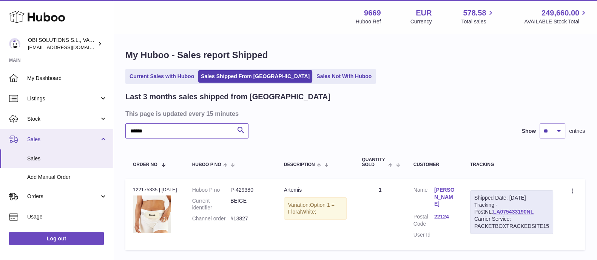
drag, startPoint x: 180, startPoint y: 133, endPoint x: 102, endPoint y: 135, distance: 78.2
click at [102, 135] on div "Huboo OBI SOLUTIONS S.L., VAT: B70911078 internalAdmin-9669@internal.huboo.com …" at bounding box center [298, 156] width 597 height 313
paste input "text"
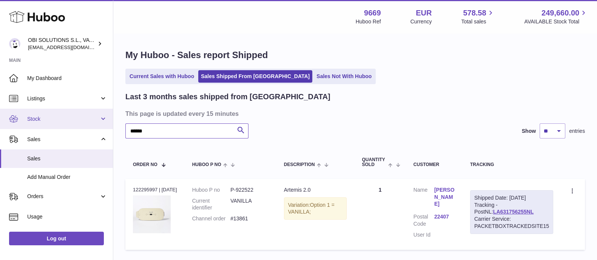
drag, startPoint x: 179, startPoint y: 127, endPoint x: 101, endPoint y: 128, distance: 78.1
click at [102, 128] on div "Huboo OBI SOLUTIONS S.L., VAT: B70911078 internalAdmin-9669@internal.huboo.com …" at bounding box center [298, 156] width 597 height 313
paste input "text"
drag, startPoint x: 166, startPoint y: 132, endPoint x: 118, endPoint y: 131, distance: 47.9
click at [118, 131] on div "My Huboo - Sales report Shipped Current Sales with Huboo Sales Shipped From Hub…" at bounding box center [355, 151] width 484 height 235
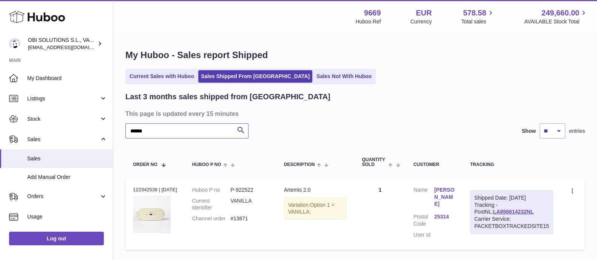
paste input "text"
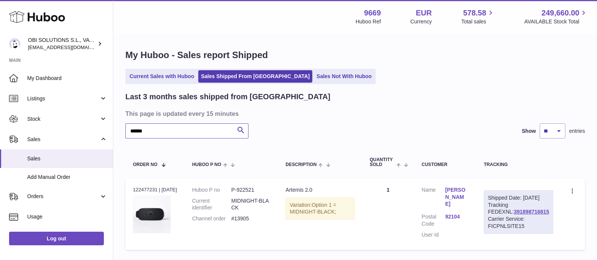
drag, startPoint x: 134, startPoint y: 131, endPoint x: 128, endPoint y: 132, distance: 6.5
click at [128, 132] on input "******" at bounding box center [186, 130] width 123 height 15
paste input "text"
drag, startPoint x: 157, startPoint y: 126, endPoint x: 115, endPoint y: 125, distance: 42.7
click at [115, 125] on div "My Huboo - Sales report Shipped Current Sales with Huboo Sales Shipped From Hub…" at bounding box center [355, 155] width 484 height 242
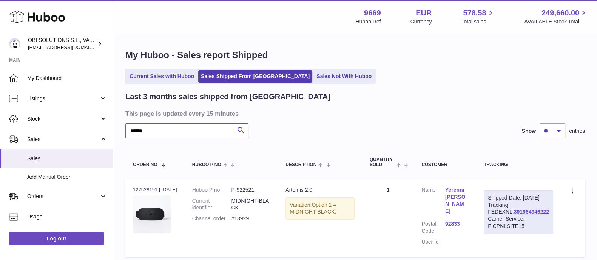
paste input "text"
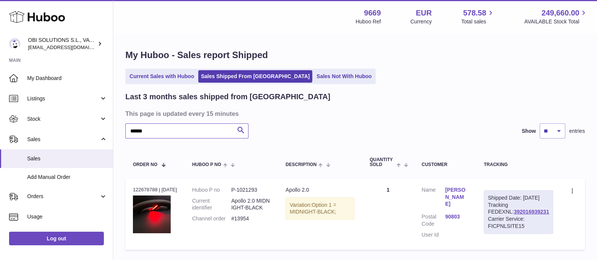
drag, startPoint x: 180, startPoint y: 134, endPoint x: 118, endPoint y: 135, distance: 62.7
click at [118, 135] on div "My Huboo - Sales report Shipped Current Sales with Huboo Sales Shipped From Hub…" at bounding box center [355, 151] width 484 height 235
paste input "text"
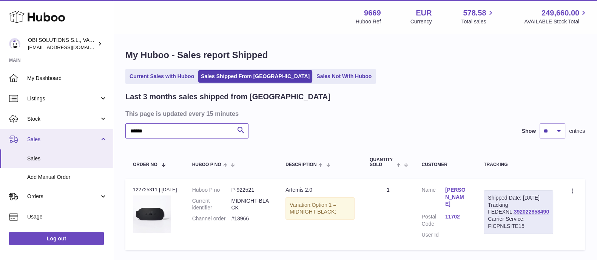
drag, startPoint x: 167, startPoint y: 133, endPoint x: 96, endPoint y: 134, distance: 71.0
click at [98, 134] on div "Huboo OBI SOLUTIONS S.L., VAT: B70911078 internalAdmin-9669@internal.huboo.com …" at bounding box center [298, 156] width 597 height 313
paste input "text"
drag, startPoint x: 131, startPoint y: 132, endPoint x: 95, endPoint y: 132, distance: 35.5
click at [95, 132] on div "Huboo OBI SOLUTIONS S.L., VAT: B70911078 internalAdmin-9669@internal.huboo.com …" at bounding box center [298, 156] width 597 height 313
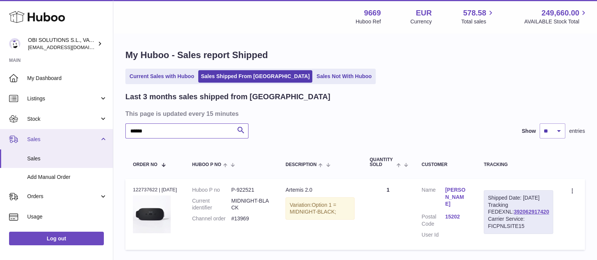
paste
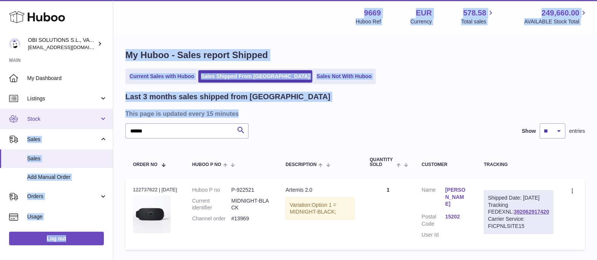
drag, startPoint x: 133, startPoint y: 125, endPoint x: 98, endPoint y: 125, distance: 35.1
click at [98, 125] on div "Huboo OBI SOLUTIONS S.L., VAT: B70911078 internalAdmin-9669@internal.huboo.com …" at bounding box center [298, 156] width 597 height 313
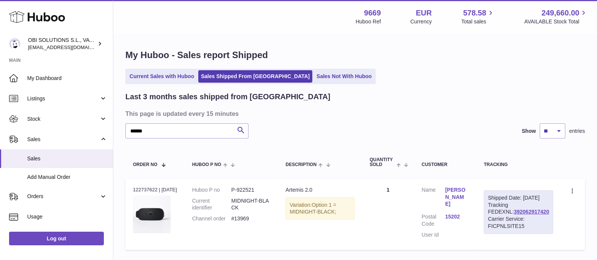
click at [274, 127] on div "****** Search Show ** ** ** entries" at bounding box center [354, 130] width 459 height 15
drag, startPoint x: 117, startPoint y: 132, endPoint x: 113, endPoint y: 132, distance: 4.2
click at [113, 132] on div "Huboo OBI SOLUTIONS S.L., VAT: B70911078 internalAdmin-9669@internal.huboo.com …" at bounding box center [298, 156] width 597 height 313
drag, startPoint x: 154, startPoint y: 135, endPoint x: 120, endPoint y: 129, distance: 34.1
click at [120, 129] on div "My Huboo - Sales report Shipped Current Sales with Huboo Sales Shipped From Hub…" at bounding box center [355, 151] width 484 height 235
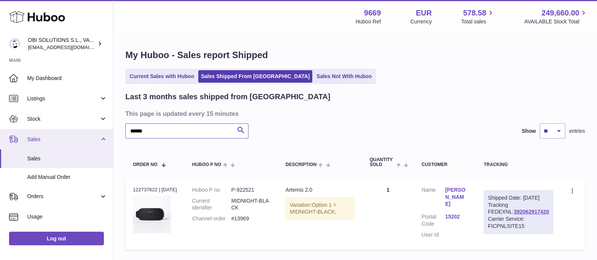
drag, startPoint x: 161, startPoint y: 133, endPoint x: 105, endPoint y: 135, distance: 56.7
click at [105, 135] on div "Huboo OBI SOLUTIONS S.L., VAT: B70911078 internalAdmin-9669@internal.huboo.com …" at bounding box center [298, 156] width 597 height 313
drag, startPoint x: 149, startPoint y: 131, endPoint x: 119, endPoint y: 131, distance: 30.6
click at [119, 131] on div "My Huboo - Sales report Shipped Current Sales with Huboo Sales Shipped From Hub…" at bounding box center [355, 151] width 484 height 235
drag, startPoint x: 171, startPoint y: 130, endPoint x: 121, endPoint y: 131, distance: 49.8
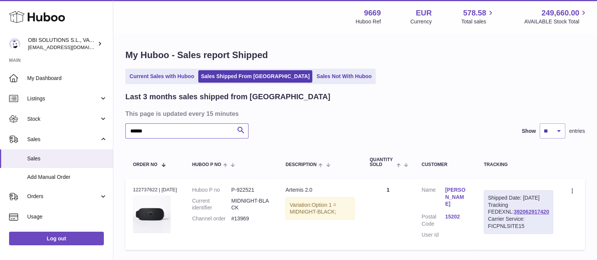
click at [121, 130] on div "My Huboo - Sales report Shipped Current Sales with Huboo Sales Shipped From Hub…" at bounding box center [355, 151] width 484 height 235
drag, startPoint x: 157, startPoint y: 130, endPoint x: 109, endPoint y: 131, distance: 47.2
click at [109, 131] on div "Huboo OBI SOLUTIONS S.L., VAT: B70911078 internalAdmin-9669@internal.huboo.com …" at bounding box center [298, 156] width 597 height 313
drag, startPoint x: 151, startPoint y: 132, endPoint x: 106, endPoint y: 128, distance: 44.8
click at [98, 130] on div "Huboo OBI SOLUTIONS S.L., VAT: B70911078 internalAdmin-9669@internal.huboo.com …" at bounding box center [298, 156] width 597 height 313
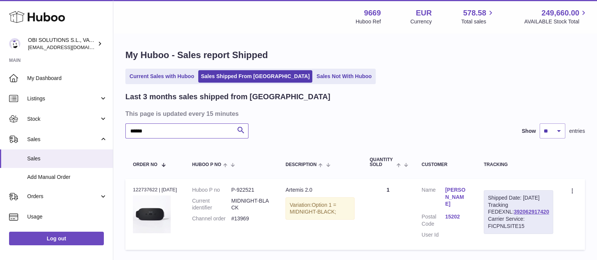
drag, startPoint x: 151, startPoint y: 125, endPoint x: 114, endPoint y: 129, distance: 36.9
click at [114, 129] on div "My Huboo - Sales report Shipped Current Sales with Huboo Sales Shipped From Hub…" at bounding box center [355, 151] width 484 height 235
drag, startPoint x: 167, startPoint y: 132, endPoint x: 110, endPoint y: 135, distance: 57.1
click at [109, 135] on div "Huboo OBI SOLUTIONS S.L., VAT: B70911078 internalAdmin-9669@internal.huboo.com …" at bounding box center [298, 156] width 597 height 313
drag, startPoint x: 108, startPoint y: 130, endPoint x: 103, endPoint y: 129, distance: 5.3
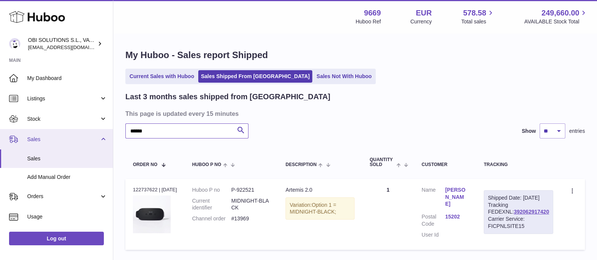
click at [103, 129] on div "Huboo OBI SOLUTIONS S.L., VAT: B70911078 internalAdmin-9669@internal.huboo.com …" at bounding box center [298, 156] width 597 height 313
drag, startPoint x: 126, startPoint y: 130, endPoint x: 101, endPoint y: 130, distance: 25.7
click at [101, 130] on div "Huboo OBI SOLUTIONS S.L., VAT: B70911078 internalAdmin-9669@internal.huboo.com …" at bounding box center [298, 156] width 597 height 313
drag, startPoint x: 157, startPoint y: 133, endPoint x: 117, endPoint y: 132, distance: 39.6
click at [117, 132] on div "My Huboo - Sales report Shipped Current Sales with Huboo Sales Shipped From Hub…" at bounding box center [355, 151] width 484 height 235
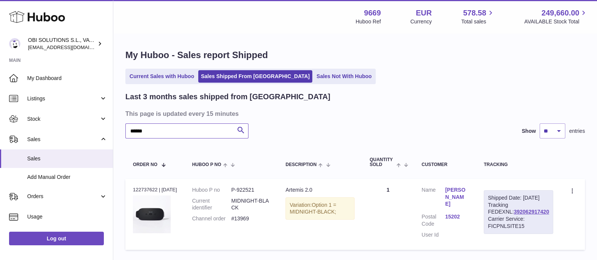
drag, startPoint x: 159, startPoint y: 136, endPoint x: 128, endPoint y: 134, distance: 31.0
click at [125, 134] on div "My Huboo - Sales report Shipped Current Sales with Huboo Sales Shipped From Hub…" at bounding box center [355, 151] width 484 height 235
drag, startPoint x: 165, startPoint y: 128, endPoint x: 124, endPoint y: 133, distance: 41.1
click at [124, 133] on div "My Huboo - Sales report Shipped Current Sales with Huboo Sales Shipped From Hub…" at bounding box center [355, 151] width 484 height 235
drag, startPoint x: 173, startPoint y: 133, endPoint x: 109, endPoint y: 131, distance: 64.2
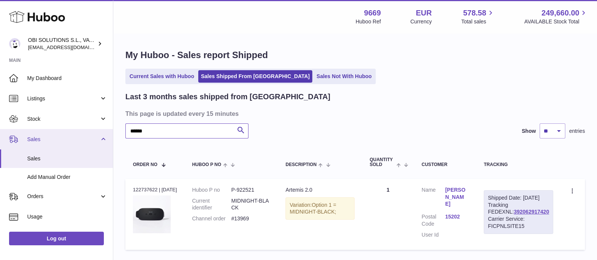
click at [109, 131] on div "Huboo OBI SOLUTIONS S.L., VAT: B70911078 internalAdmin-9669@internal.huboo.com …" at bounding box center [298, 156] width 597 height 313
drag, startPoint x: 161, startPoint y: 128, endPoint x: 103, endPoint y: 133, distance: 58.3
click at [103, 133] on div "Huboo OBI SOLUTIONS S.L., VAT: B70911078 internalAdmin-9669@internal.huboo.com …" at bounding box center [298, 156] width 597 height 313
drag, startPoint x: 150, startPoint y: 132, endPoint x: 105, endPoint y: 131, distance: 44.6
click at [104, 131] on div "Huboo OBI SOLUTIONS S.L., VAT: B70911078 internalAdmin-9669@internal.huboo.com …" at bounding box center [298, 156] width 597 height 313
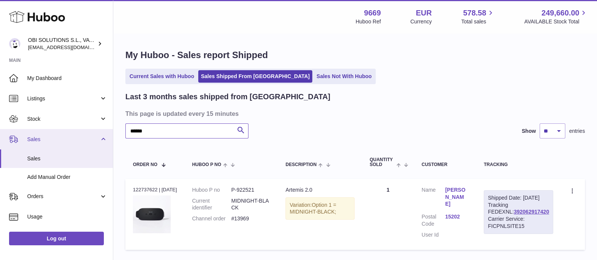
drag, startPoint x: 166, startPoint y: 134, endPoint x: 111, endPoint y: 131, distance: 55.6
click at [111, 131] on div "Huboo OBI SOLUTIONS S.L., VAT: B70911078 internalAdmin-9669@internal.huboo.com …" at bounding box center [298, 156] width 597 height 313
drag, startPoint x: 166, startPoint y: 129, endPoint x: 104, endPoint y: 130, distance: 62.3
click at [104, 130] on div "Huboo OBI SOLUTIONS S.L., VAT: B70911078 internalAdmin-9669@internal.huboo.com …" at bounding box center [298, 156] width 597 height 313
drag, startPoint x: 166, startPoint y: 134, endPoint x: 113, endPoint y: 129, distance: 53.4
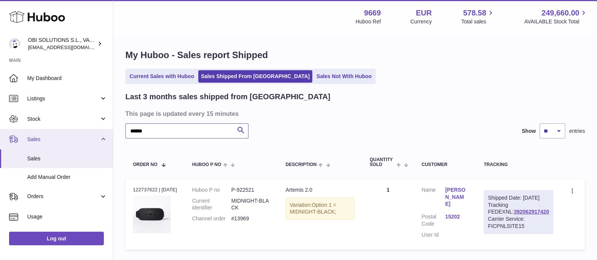
click at [111, 129] on div "Huboo OBI SOLUTIONS S.L., VAT: B70911078 internalAdmin-9669@internal.huboo.com …" at bounding box center [298, 156] width 597 height 313
drag, startPoint x: 172, startPoint y: 131, endPoint x: 115, endPoint y: 133, distance: 56.6
click at [115, 133] on div "My Huboo - Sales report Shipped Current Sales with Huboo Sales Shipped From Hub…" at bounding box center [355, 151] width 484 height 235
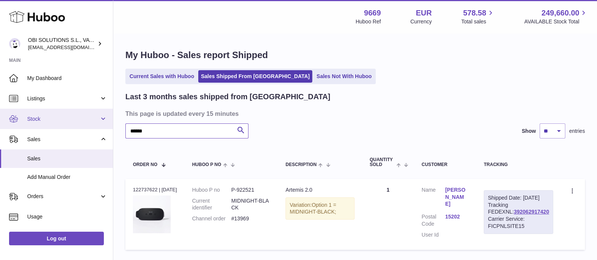
drag, startPoint x: 151, startPoint y: 126, endPoint x: 101, endPoint y: 123, distance: 50.3
click at [101, 126] on div "Huboo OBI SOLUTIONS S.L., VAT: B70911078 internalAdmin-9669@internal.huboo.com …" at bounding box center [298, 156] width 597 height 313
drag, startPoint x: 149, startPoint y: 127, endPoint x: 120, endPoint y: 129, distance: 29.5
click at [120, 129] on div "My Huboo - Sales report Shipped Current Sales with Huboo Sales Shipped From Hub…" at bounding box center [355, 151] width 484 height 235
drag, startPoint x: 142, startPoint y: 126, endPoint x: 115, endPoint y: 127, distance: 26.8
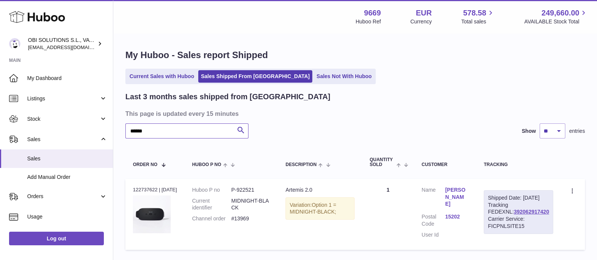
click at [115, 127] on div "My Huboo - Sales report Shipped Current Sales with Huboo Sales Shipped From Hub…" at bounding box center [355, 151] width 484 height 235
drag, startPoint x: 169, startPoint y: 130, endPoint x: 118, endPoint y: 128, distance: 51.0
click at [109, 131] on div "Huboo OBI SOLUTIONS S.L., VAT: B70911078 internalAdmin-9669@internal.huboo.com …" at bounding box center [298, 156] width 597 height 313
drag, startPoint x: 147, startPoint y: 135, endPoint x: 125, endPoint y: 133, distance: 22.7
click at [125, 133] on div "My Huboo - Sales report Shipped Current Sales with Huboo Sales Shipped From Hub…" at bounding box center [355, 151] width 484 height 235
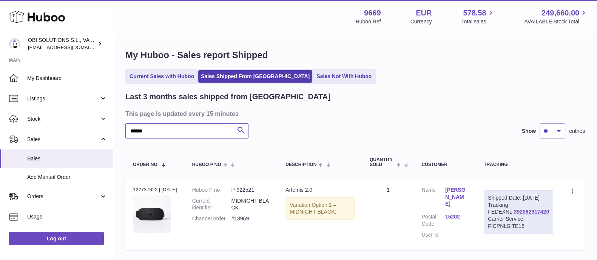
drag, startPoint x: 155, startPoint y: 134, endPoint x: 119, endPoint y: 136, distance: 36.3
click at [119, 136] on div "My Huboo - Sales report Shipped Current Sales with Huboo Sales Shipped From Hub…" at bounding box center [355, 151] width 484 height 235
drag, startPoint x: 154, startPoint y: 132, endPoint x: 109, endPoint y: 137, distance: 44.9
click at [109, 137] on div "Huboo OBI SOLUTIONS S.L., VAT: B70911078 internalAdmin-9669@internal.huboo.com …" at bounding box center [298, 156] width 597 height 313
drag, startPoint x: 160, startPoint y: 129, endPoint x: 122, endPoint y: 130, distance: 38.5
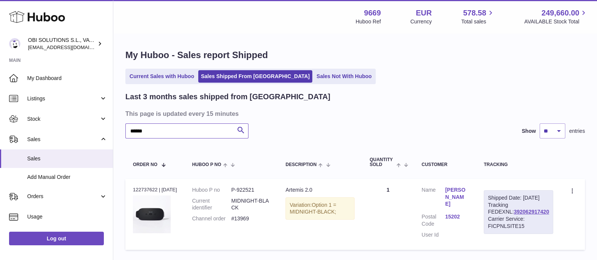
click at [122, 130] on div "My Huboo - Sales report Shipped Current Sales with Huboo Sales Shipped From Hub…" at bounding box center [355, 151] width 484 height 235
drag, startPoint x: 149, startPoint y: 132, endPoint x: 114, endPoint y: 131, distance: 35.9
click at [114, 131] on div "My Huboo - Sales report Shipped Current Sales with Huboo Sales Shipped From Hub…" at bounding box center [355, 151] width 484 height 235
drag, startPoint x: 171, startPoint y: 129, endPoint x: 120, endPoint y: 129, distance: 51.7
click at [117, 129] on div "My Huboo - Sales report Shipped Current Sales with Huboo Sales Shipped From Hub…" at bounding box center [355, 151] width 484 height 235
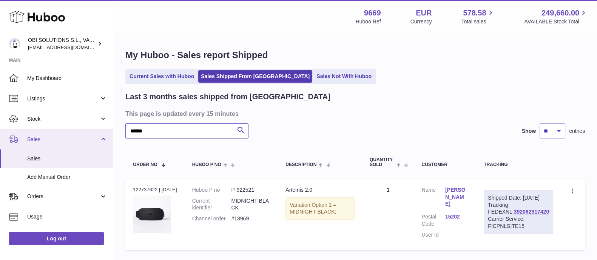
drag, startPoint x: 157, startPoint y: 135, endPoint x: 102, endPoint y: 133, distance: 54.4
click at [102, 133] on div "Huboo OBI SOLUTIONS S.L., VAT: B70911078 internalAdmin-9669@internal.huboo.com …" at bounding box center [298, 156] width 597 height 313
drag, startPoint x: 157, startPoint y: 127, endPoint x: 123, endPoint y: 126, distance: 34.0
click at [124, 131] on div "My Huboo - Sales report Shipped Current Sales with Huboo Sales Shipped From Hub…" at bounding box center [355, 151] width 484 height 235
drag, startPoint x: 161, startPoint y: 131, endPoint x: 122, endPoint y: 130, distance: 39.6
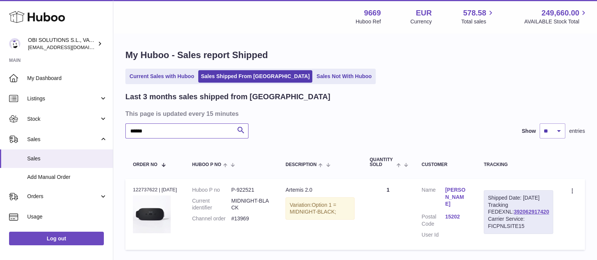
click at [122, 130] on div "My Huboo - Sales report Shipped Current Sales with Huboo Sales Shipped From Hub…" at bounding box center [355, 151] width 484 height 235
drag, startPoint x: 155, startPoint y: 128, endPoint x: 112, endPoint y: 132, distance: 42.4
click at [112, 133] on div "Huboo OBI SOLUTIONS S.L., VAT: B70911078 internalAdmin-9669@internal.huboo.com …" at bounding box center [298, 156] width 597 height 313
drag, startPoint x: 163, startPoint y: 132, endPoint x: 125, endPoint y: 131, distance: 38.1
click at [124, 132] on div "My Huboo - Sales report Shipped Current Sales with Huboo Sales Shipped From Hub…" at bounding box center [355, 151] width 484 height 235
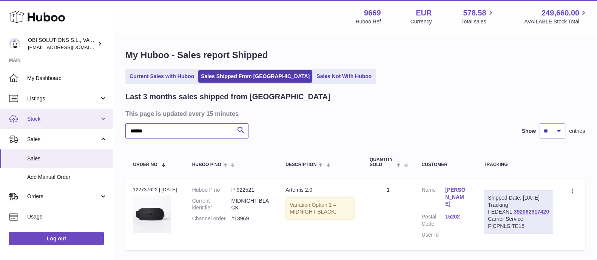
drag, startPoint x: 127, startPoint y: 129, endPoint x: 106, endPoint y: 128, distance: 20.8
click at [106, 129] on div "Huboo OBI SOLUTIONS S.L., VAT: B70911078 internalAdmin-9669@internal.huboo.com …" at bounding box center [298, 156] width 597 height 313
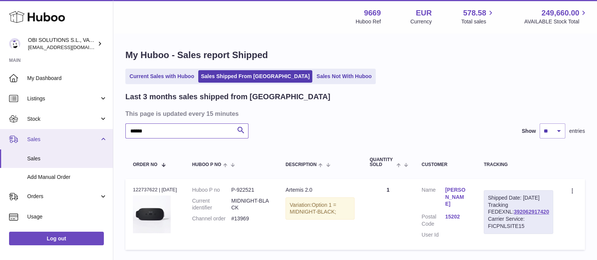
drag, startPoint x: 149, startPoint y: 136, endPoint x: 107, endPoint y: 136, distance: 42.3
click at [107, 136] on div "Huboo OBI SOLUTIONS S.L., VAT: B70911078 internalAdmin-9669@internal.huboo.com …" at bounding box center [298, 156] width 597 height 313
drag, startPoint x: 160, startPoint y: 129, endPoint x: 116, endPoint y: 135, distance: 44.5
click at [116, 134] on div "My Huboo - Sales report Shipped Current Sales with Huboo Sales Shipped From Hub…" at bounding box center [355, 151] width 484 height 235
drag, startPoint x: 162, startPoint y: 131, endPoint x: 119, endPoint y: 129, distance: 43.1
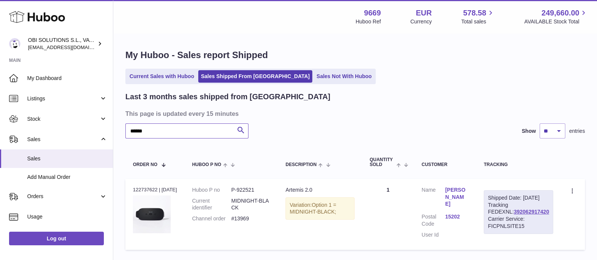
click at [119, 129] on div "My Huboo - Sales report Shipped Current Sales with Huboo Sales Shipped From Hub…" at bounding box center [355, 151] width 484 height 235
drag, startPoint x: 153, startPoint y: 130, endPoint x: 117, endPoint y: 133, distance: 36.3
click at [117, 133] on div "My Huboo - Sales report Shipped Current Sales with Huboo Sales Shipped From Hub…" at bounding box center [355, 151] width 484 height 235
drag, startPoint x: 160, startPoint y: 135, endPoint x: 109, endPoint y: 135, distance: 51.0
click at [109, 135] on div "Huboo OBI SOLUTIONS S.L., VAT: B70911078 internalAdmin-9669@internal.huboo.com …" at bounding box center [298, 156] width 597 height 313
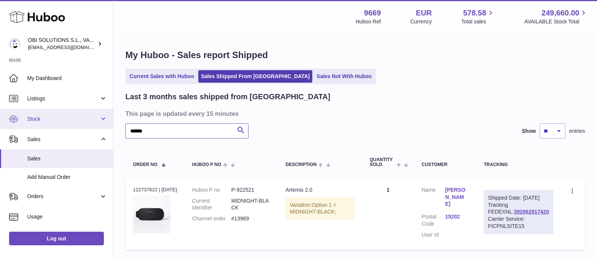
drag, startPoint x: 160, startPoint y: 131, endPoint x: 91, endPoint y: 122, distance: 70.1
click at [91, 122] on div "Huboo OBI SOLUTIONS S.L., VAT: B70911078 internalAdmin-9669@internal.huboo.com …" at bounding box center [298, 156] width 597 height 313
drag, startPoint x: 155, startPoint y: 133, endPoint x: 116, endPoint y: 135, distance: 39.7
click at [116, 135] on div "My Huboo - Sales report Shipped Current Sales with Huboo Sales Shipped From Hub…" at bounding box center [355, 151] width 484 height 235
drag, startPoint x: 157, startPoint y: 133, endPoint x: 125, endPoint y: 134, distance: 31.4
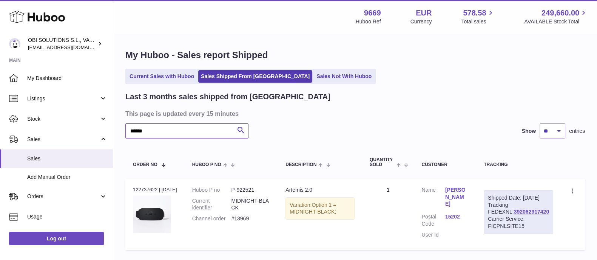
click at [125, 134] on input "******" at bounding box center [186, 130] width 123 height 15
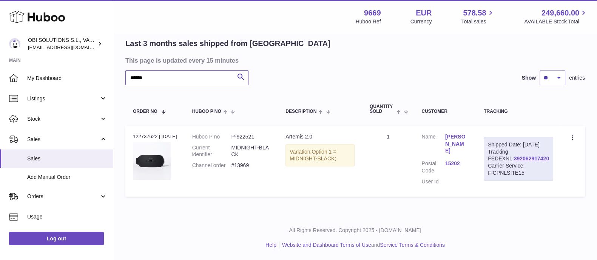
scroll to position [22, 0]
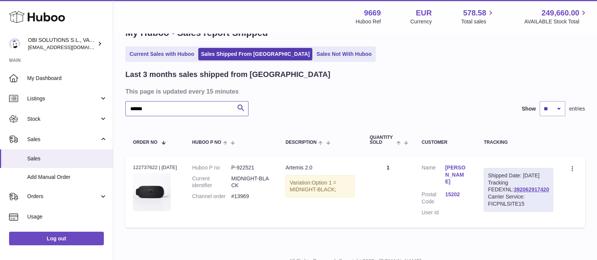
click at [217, 109] on input "******" at bounding box center [186, 108] width 123 height 15
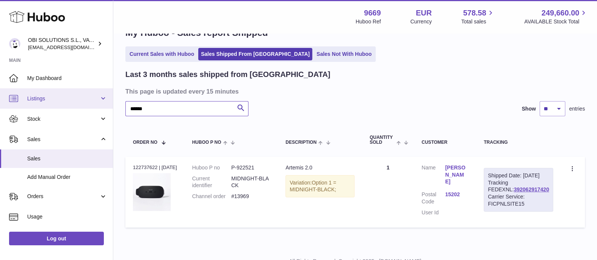
drag, startPoint x: 163, startPoint y: 108, endPoint x: 85, endPoint y: 108, distance: 78.5
click at [86, 108] on div "Huboo OBI SOLUTIONS S.L., VAT: B70911078 internalAdmin-9669@internal.huboo.com …" at bounding box center [298, 134] width 597 height 313
drag, startPoint x: 163, startPoint y: 106, endPoint x: 83, endPoint y: 105, distance: 80.1
click at [83, 105] on div "Huboo OBI SOLUTIONS S.L., VAT: B70911078 internalAdmin-9669@internal.huboo.com …" at bounding box center [298, 134] width 597 height 313
drag, startPoint x: 153, startPoint y: 103, endPoint x: 110, endPoint y: 106, distance: 43.6
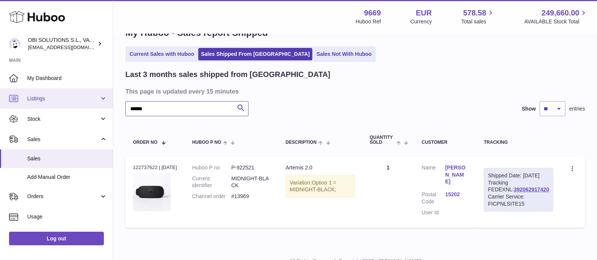
click at [109, 106] on div "Huboo OBI SOLUTIONS S.L., VAT: B70911078 internalAdmin-9669@internal.huboo.com …" at bounding box center [298, 134] width 597 height 313
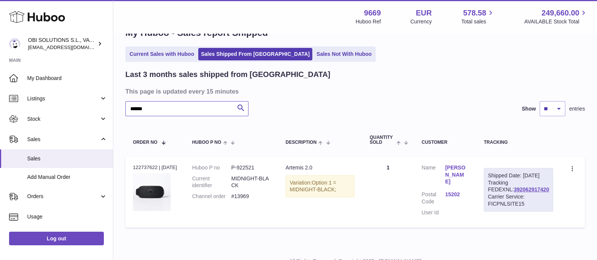
drag, startPoint x: 148, startPoint y: 110, endPoint x: 116, endPoint y: 111, distance: 32.5
click at [116, 111] on div "My Huboo - Sales report Shipped Current Sales with Huboo Sales Shipped From Hub…" at bounding box center [355, 129] width 484 height 235
drag, startPoint x: 154, startPoint y: 104, endPoint x: 116, endPoint y: 109, distance: 38.8
click at [116, 109] on div "My Huboo - Sales report Shipped Current Sales with Huboo Sales Shipped From Hub…" at bounding box center [355, 129] width 484 height 235
drag, startPoint x: 148, startPoint y: 110, endPoint x: 111, endPoint y: 110, distance: 36.2
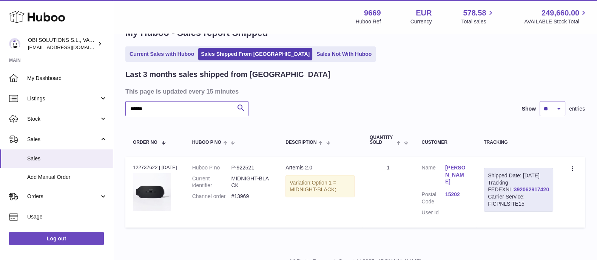
click at [111, 110] on div "Huboo OBI SOLUTIONS S.L., VAT: B70911078 internalAdmin-9669@internal.huboo.com …" at bounding box center [298, 134] width 597 height 313
drag, startPoint x: 158, startPoint y: 108, endPoint x: 119, endPoint y: 108, distance: 39.6
click at [119, 108] on div "My Huboo - Sales report Shipped Current Sales with Huboo Sales Shipped From Hub…" at bounding box center [355, 129] width 484 height 235
drag, startPoint x: 153, startPoint y: 109, endPoint x: 113, endPoint y: 110, distance: 40.0
click at [113, 110] on div "Huboo OBI SOLUTIONS S.L., VAT: B70911078 internalAdmin-9669@internal.huboo.com …" at bounding box center [298, 134] width 597 height 313
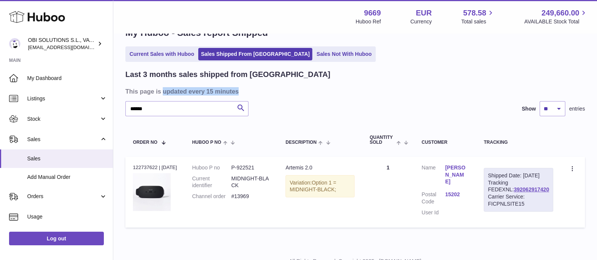
drag, startPoint x: 160, startPoint y: 96, endPoint x: 160, endPoint y: 100, distance: 3.8
click at [158, 98] on div "Last 3 months sales shipped from Huboo This page is updated every 15 minutes **…" at bounding box center [354, 150] width 459 height 162
drag, startPoint x: 145, startPoint y: 108, endPoint x: 118, endPoint y: 109, distance: 26.8
click at [118, 109] on div "My Huboo - Sales report Shipped Current Sales with Huboo Sales Shipped From Hub…" at bounding box center [355, 129] width 484 height 235
drag, startPoint x: 154, startPoint y: 109, endPoint x: 120, endPoint y: 110, distance: 33.6
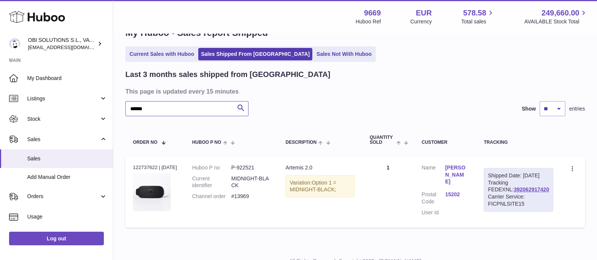
click at [120, 110] on div "My Huboo - Sales report Shipped Current Sales with Huboo Sales Shipped From Hub…" at bounding box center [355, 129] width 484 height 235
drag, startPoint x: 191, startPoint y: 108, endPoint x: 114, endPoint y: 108, distance: 76.3
click at [114, 108] on div "My Huboo - Sales report Shipped Current Sales with Huboo Sales Shipped From Hub…" at bounding box center [355, 129] width 484 height 235
drag, startPoint x: 155, startPoint y: 112, endPoint x: 110, endPoint y: 110, distance: 45.3
click at [110, 110] on div "Huboo OBI SOLUTIONS S.L., VAT: B70911078 internalAdmin-9669@internal.huboo.com …" at bounding box center [298, 134] width 597 height 313
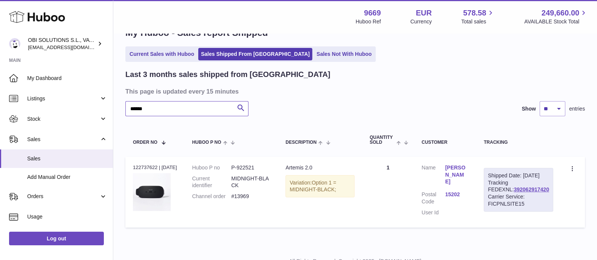
drag, startPoint x: 157, startPoint y: 104, endPoint x: 115, endPoint y: 106, distance: 42.7
click at [115, 106] on div "My Huboo - Sales report Shipped Current Sales with Huboo Sales Shipped From Hub…" at bounding box center [355, 129] width 484 height 235
drag, startPoint x: 158, startPoint y: 109, endPoint x: 119, endPoint y: 109, distance: 39.3
click at [119, 109] on div "My Huboo - Sales report Shipped Current Sales with Huboo Sales Shipped From Hub…" at bounding box center [355, 129] width 484 height 235
drag, startPoint x: 118, startPoint y: 108, endPoint x: 108, endPoint y: 109, distance: 10.3
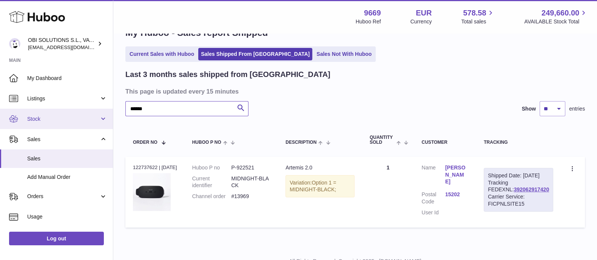
click at [108, 109] on div "Huboo OBI SOLUTIONS S.L., VAT: B70911078 internalAdmin-9669@internal.huboo.com …" at bounding box center [298, 134] width 597 height 313
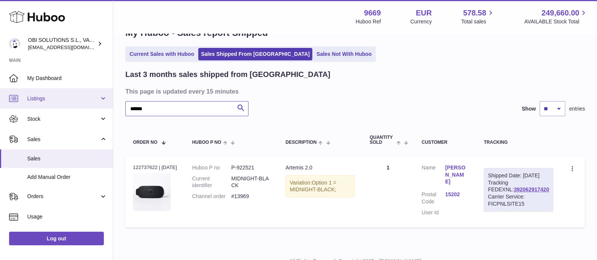
drag, startPoint x: 150, startPoint y: 103, endPoint x: 94, endPoint y: 103, distance: 56.6
click at [94, 103] on div "Huboo OBI SOLUTIONS S.L., VAT: B70911078 internalAdmin-9669@internal.huboo.com …" at bounding box center [298, 134] width 597 height 313
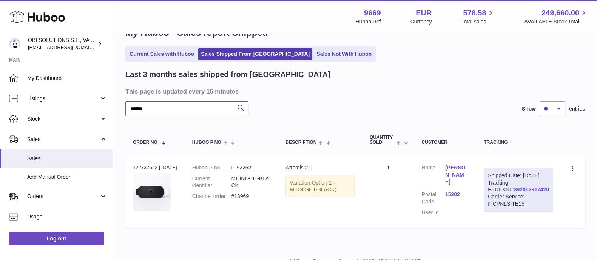
drag, startPoint x: 145, startPoint y: 110, endPoint x: 126, endPoint y: 111, distance: 18.9
click at [126, 111] on input "******" at bounding box center [186, 108] width 123 height 15
drag, startPoint x: 175, startPoint y: 101, endPoint x: 111, endPoint y: 108, distance: 63.8
click at [111, 108] on div "Huboo OBI SOLUTIONS S.L., VAT: B70911078 internalAdmin-9669@internal.huboo.com …" at bounding box center [298, 134] width 597 height 313
click at [120, 112] on div "My Huboo - Sales report Shipped Current Sales with Huboo Sales Shipped From Hub…" at bounding box center [355, 129] width 484 height 235
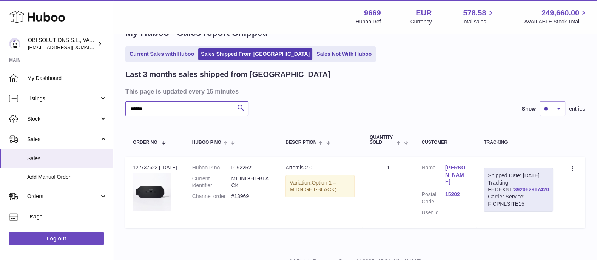
drag, startPoint x: 156, startPoint y: 108, endPoint x: 124, endPoint y: 111, distance: 31.8
click at [123, 111] on div "My Huboo - Sales report Shipped Current Sales with Huboo Sales Shipped From Hub…" at bounding box center [355, 129] width 484 height 235
drag, startPoint x: 134, startPoint y: 109, endPoint x: 105, endPoint y: 109, distance: 28.3
click at [106, 109] on div "Huboo OBI SOLUTIONS S.L., VAT: B70911078 internalAdmin-9669@internal.huboo.com …" at bounding box center [298, 134] width 597 height 313
drag, startPoint x: 157, startPoint y: 111, endPoint x: 116, endPoint y: 109, distance: 40.4
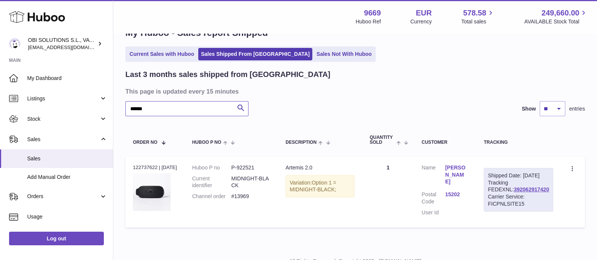
click at [116, 109] on div "My Huboo - Sales report Shipped Current Sales with Huboo Sales Shipped From Hub…" at bounding box center [355, 129] width 484 height 235
drag, startPoint x: 171, startPoint y: 110, endPoint x: 128, endPoint y: 111, distance: 42.7
click at [129, 111] on input "******" at bounding box center [186, 108] width 123 height 15
drag, startPoint x: 167, startPoint y: 112, endPoint x: 121, endPoint y: 110, distance: 45.7
click at [124, 111] on div "My Huboo - Sales report Shipped Current Sales with Huboo Sales Shipped From Hub…" at bounding box center [355, 129] width 484 height 235
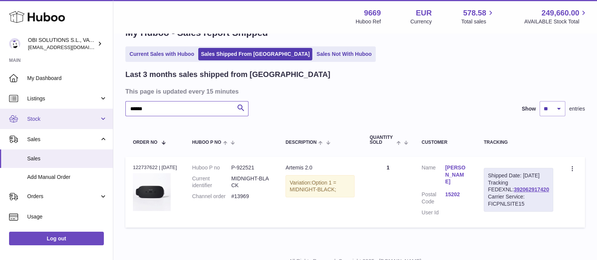
drag, startPoint x: 132, startPoint y: 112, endPoint x: 102, endPoint y: 111, distance: 29.8
click at [102, 111] on div "Huboo OBI SOLUTIONS S.L., VAT: B70911078 internalAdmin-9669@internal.huboo.com …" at bounding box center [298, 134] width 597 height 313
drag, startPoint x: 146, startPoint y: 110, endPoint x: 115, endPoint y: 113, distance: 31.5
click at [115, 113] on div "My Huboo - Sales report Shipped Current Sales with Huboo Sales Shipped From Hub…" at bounding box center [355, 129] width 484 height 235
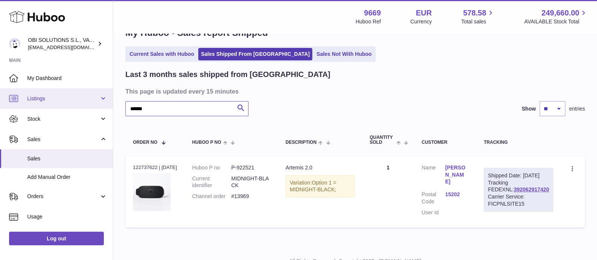
drag, startPoint x: 156, startPoint y: 107, endPoint x: 111, endPoint y: 108, distance: 45.3
click at [111, 108] on div "Huboo OBI SOLUTIONS S.L., VAT: B70911078 internalAdmin-9669@internal.huboo.com …" at bounding box center [298, 134] width 597 height 313
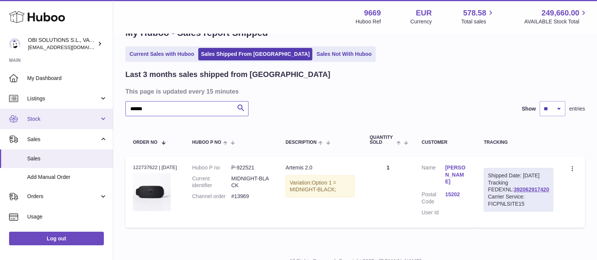
drag, startPoint x: 151, startPoint y: 109, endPoint x: 105, endPoint y: 108, distance: 46.4
click at [104, 108] on div "Huboo OBI SOLUTIONS S.L., VAT: B70911078 internalAdmin-9669@internal.huboo.com …" at bounding box center [298, 134] width 597 height 313
drag, startPoint x: 160, startPoint y: 103, endPoint x: 113, endPoint y: 108, distance: 47.4
click at [113, 108] on div "My Huboo - Sales report Shipped Current Sales with Huboo Sales Shipped From Hub…" at bounding box center [355, 129] width 484 height 235
drag, startPoint x: 153, startPoint y: 110, endPoint x: 119, endPoint y: 109, distance: 34.0
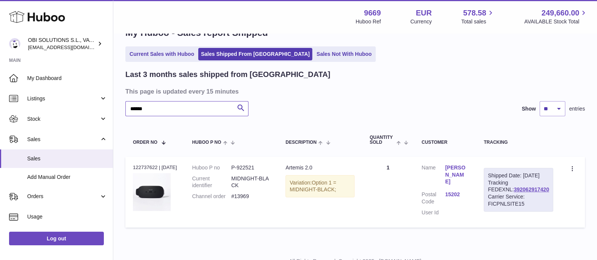
click at [119, 109] on div "My Huboo - Sales report Shipped Current Sales with Huboo Sales Shipped From Hub…" at bounding box center [355, 129] width 484 height 235
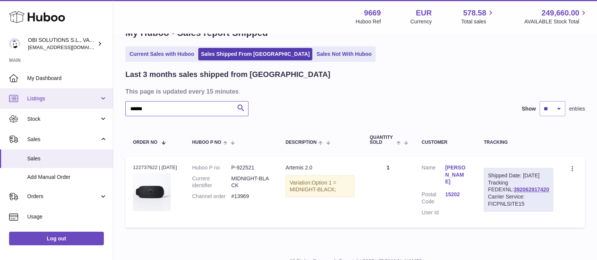
drag, startPoint x: 158, startPoint y: 112, endPoint x: 104, endPoint y: 108, distance: 54.2
click at [107, 111] on div "Huboo OBI SOLUTIONS S.L., VAT: B70911078 internalAdmin-9669@internal.huboo.com …" at bounding box center [298, 134] width 597 height 313
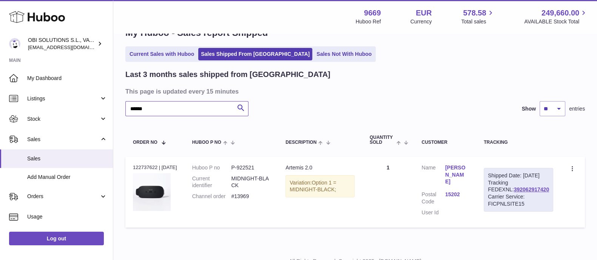
drag, startPoint x: 165, startPoint y: 112, endPoint x: 114, endPoint y: 112, distance: 51.0
click at [114, 112] on div "My Huboo - Sales report Shipped Current Sales with Huboo Sales Shipped From Hub…" at bounding box center [355, 129] width 484 height 235
drag, startPoint x: 151, startPoint y: 108, endPoint x: 109, endPoint y: 110, distance: 41.9
click at [109, 110] on div "Huboo OBI SOLUTIONS S.L., VAT: B70911078 internalAdmin-9669@internal.huboo.com …" at bounding box center [298, 134] width 597 height 313
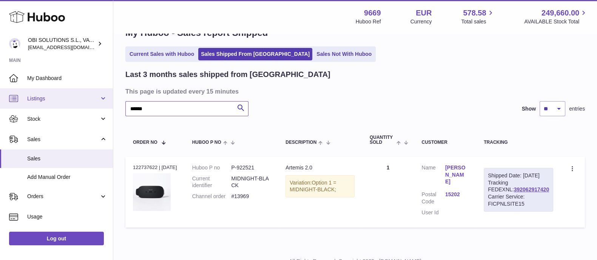
drag, startPoint x: 164, startPoint y: 108, endPoint x: 92, endPoint y: 103, distance: 72.3
click at [92, 103] on div "Huboo OBI SOLUTIONS S.L., VAT: B70911078 internalAdmin-9669@internal.huboo.com …" at bounding box center [298, 134] width 597 height 313
drag, startPoint x: 119, startPoint y: 108, endPoint x: 107, endPoint y: 108, distance: 11.7
click at [107, 108] on div "Huboo OBI SOLUTIONS S.L., VAT: B70911078 internalAdmin-9669@internal.huboo.com …" at bounding box center [298, 134] width 597 height 313
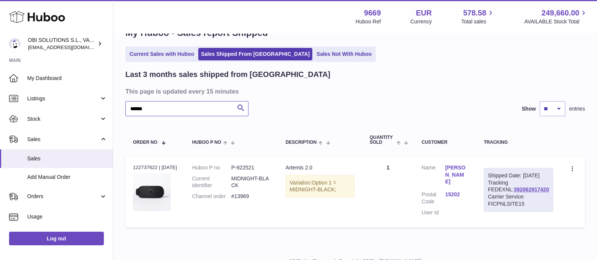
drag, startPoint x: 173, startPoint y: 110, endPoint x: 123, endPoint y: 110, distance: 49.1
click at [123, 110] on div "My Huboo - Sales report Shipped Current Sales with Huboo Sales Shipped From Hub…" at bounding box center [355, 129] width 484 height 235
drag, startPoint x: 149, startPoint y: 102, endPoint x: 123, endPoint y: 105, distance: 26.5
click at [122, 105] on div "My Huboo - Sales report Shipped Current Sales with Huboo Sales Shipped From Hub…" at bounding box center [355, 129] width 484 height 235
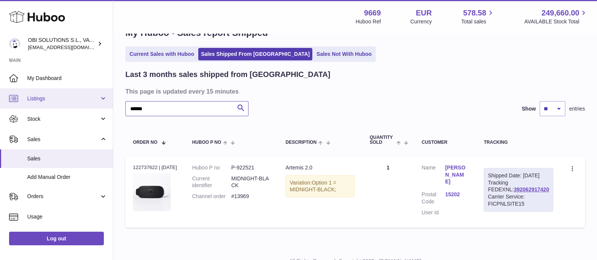
drag, startPoint x: 159, startPoint y: 107, endPoint x: 96, endPoint y: 105, distance: 62.7
click at [96, 105] on div "Huboo OBI SOLUTIONS S.L., VAT: B70911078 internalAdmin-9669@internal.huboo.com …" at bounding box center [298, 134] width 597 height 313
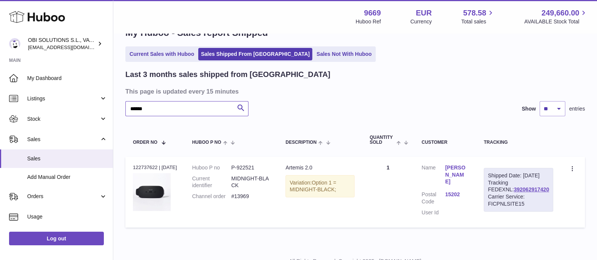
drag, startPoint x: 146, startPoint y: 108, endPoint x: 131, endPoint y: 107, distance: 14.3
click at [131, 107] on input "******" at bounding box center [186, 108] width 123 height 15
drag, startPoint x: 119, startPoint y: 109, endPoint x: 114, endPoint y: 109, distance: 4.9
click at [114, 109] on div "My Huboo - Sales report Shipped Current Sales with Huboo Sales Shipped From Hub…" at bounding box center [355, 129] width 484 height 235
drag, startPoint x: 160, startPoint y: 109, endPoint x: 125, endPoint y: 109, distance: 34.4
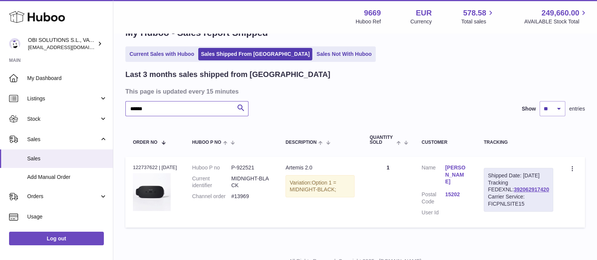
click at [123, 110] on div "My Huboo - Sales report Shipped Current Sales with Huboo Sales Shipped From Hub…" at bounding box center [355, 129] width 484 height 235
drag, startPoint x: 159, startPoint y: 114, endPoint x: 112, endPoint y: 111, distance: 47.3
click at [112, 112] on div "Huboo OBI SOLUTIONS S.L., VAT: B70911078 internalAdmin-9669@internal.huboo.com …" at bounding box center [298, 134] width 597 height 313
drag, startPoint x: 155, startPoint y: 106, endPoint x: 123, endPoint y: 106, distance: 32.1
click at [123, 106] on div "My Huboo - Sales report Shipped Current Sales with Huboo Sales Shipped From Hub…" at bounding box center [355, 129] width 484 height 235
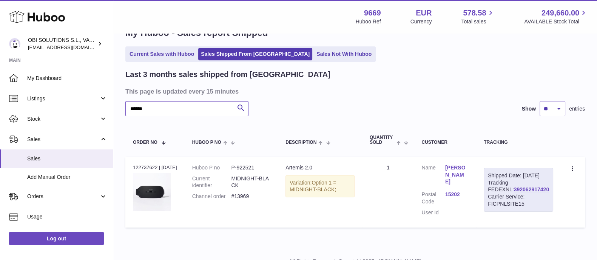
drag, startPoint x: 155, startPoint y: 111, endPoint x: 115, endPoint y: 110, distance: 40.0
click at [115, 110] on div "My Huboo - Sales report Shipped Current Sales with Huboo Sales Shipped From Hub…" at bounding box center [355, 129] width 484 height 235
drag, startPoint x: 145, startPoint y: 107, endPoint x: 111, endPoint y: 108, distance: 34.0
click at [111, 108] on div "Huboo OBI SOLUTIONS S.L., VAT: B70911078 internalAdmin-9669@internal.huboo.com …" at bounding box center [298, 134] width 597 height 313
drag, startPoint x: 189, startPoint y: 112, endPoint x: 113, endPoint y: 110, distance: 75.9
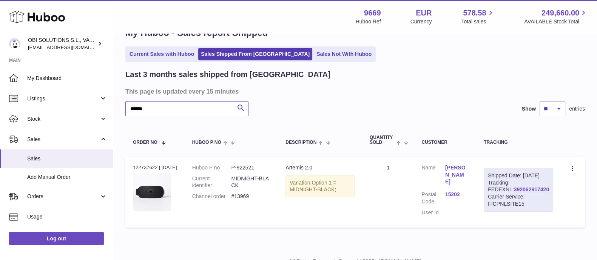
click at [119, 112] on div "My Huboo - Sales report Shipped Current Sales with Huboo Sales Shipped From Hub…" at bounding box center [355, 129] width 484 height 235
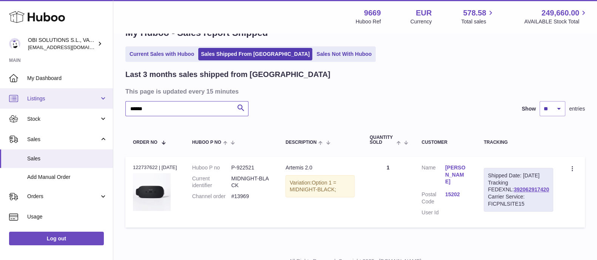
drag, startPoint x: 150, startPoint y: 107, endPoint x: 102, endPoint y: 108, distance: 48.3
click at [121, 106] on div "My Huboo - Sales report Shipped Current Sales with Huboo Sales Shipped From Hub…" at bounding box center [355, 129] width 484 height 235
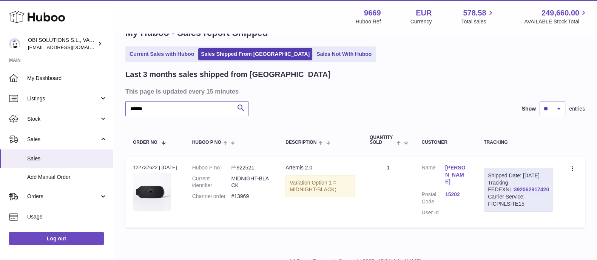
drag, startPoint x: 150, startPoint y: 108, endPoint x: 115, endPoint y: 110, distance: 35.1
click at [115, 109] on div "My Huboo - Sales report Shipped Current Sales with Huboo Sales Shipped From Hub…" at bounding box center [355, 129] width 484 height 235
drag, startPoint x: 174, startPoint y: 111, endPoint x: 126, endPoint y: 111, distance: 47.6
click at [126, 111] on input "******" at bounding box center [186, 108] width 123 height 15
drag, startPoint x: 164, startPoint y: 111, endPoint x: 111, endPoint y: 110, distance: 53.6
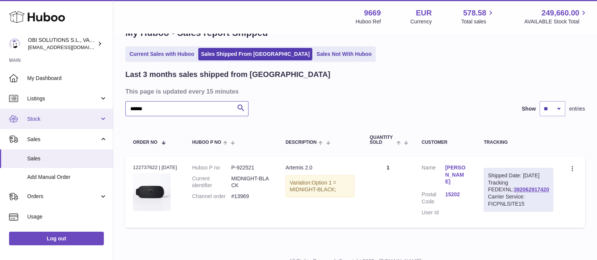
click at [111, 110] on div "Huboo OBI SOLUTIONS S.L., VAT: B70911078 internalAdmin-9669@internal.huboo.com …" at bounding box center [298, 134] width 597 height 313
drag, startPoint x: 145, startPoint y: 108, endPoint x: 127, endPoint y: 112, distance: 18.2
click at [121, 115] on div "My Huboo - Sales report Shipped Current Sales with Huboo Sales Shipped From Hub…" at bounding box center [355, 129] width 484 height 235
drag, startPoint x: 158, startPoint y: 108, endPoint x: 103, endPoint y: 108, distance: 54.7
click at [110, 112] on div "Huboo OBI SOLUTIONS S.L., VAT: B70911078 internalAdmin-9669@internal.huboo.com …" at bounding box center [298, 134] width 597 height 313
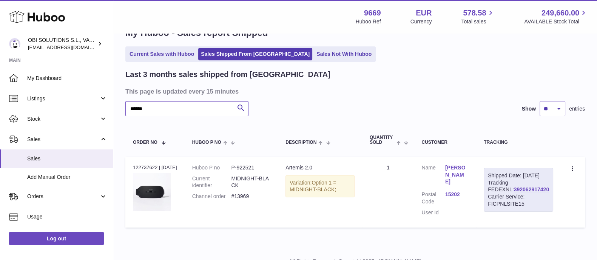
drag, startPoint x: 146, startPoint y: 110, endPoint x: 115, endPoint y: 107, distance: 31.8
click at [115, 107] on div "My Huboo - Sales report Shipped Current Sales with Huboo Sales Shipped From Hub…" at bounding box center [355, 129] width 484 height 235
drag, startPoint x: 159, startPoint y: 110, endPoint x: 109, endPoint y: 112, distance: 49.5
click at [109, 112] on div "Huboo OBI SOLUTIONS S.L., VAT: B70911078 internalAdmin-9669@internal.huboo.com …" at bounding box center [298, 134] width 597 height 313
drag, startPoint x: 155, startPoint y: 105, endPoint x: 119, endPoint y: 108, distance: 36.4
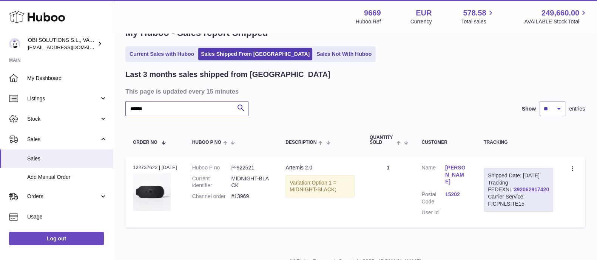
click at [119, 108] on div "My Huboo - Sales report Shipped Current Sales with Huboo Sales Shipped From Hub…" at bounding box center [355, 129] width 484 height 235
drag, startPoint x: 147, startPoint y: 109, endPoint x: 117, endPoint y: 108, distance: 30.6
click at [117, 108] on div "My Huboo - Sales report Shipped Current Sales with Huboo Sales Shipped From Hub…" at bounding box center [355, 129] width 484 height 235
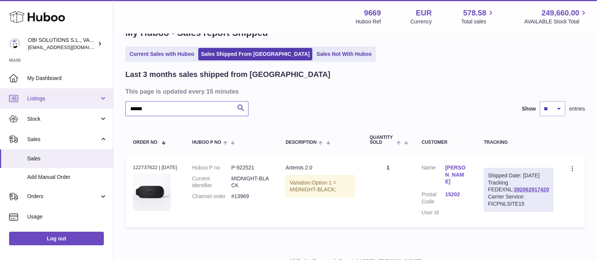
drag, startPoint x: 170, startPoint y: 103, endPoint x: 103, endPoint y: 105, distance: 66.9
click at [103, 105] on div "Huboo OBI SOLUTIONS S.L., VAT: B70911078 internalAdmin-9669@internal.huboo.com …" at bounding box center [298, 134] width 597 height 313
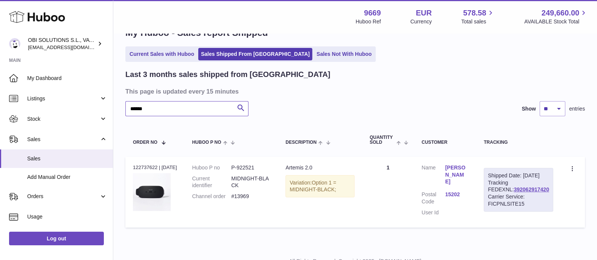
drag, startPoint x: 166, startPoint y: 111, endPoint x: 116, endPoint y: 111, distance: 50.2
click at [116, 111] on div "My Huboo - Sales report Shipped Current Sales with Huboo Sales Shipped From Hub…" at bounding box center [355, 129] width 484 height 235
drag, startPoint x: 157, startPoint y: 114, endPoint x: 130, endPoint y: 111, distance: 27.0
click at [130, 111] on input "******" at bounding box center [186, 108] width 123 height 15
drag, startPoint x: 154, startPoint y: 103, endPoint x: 122, endPoint y: 110, distance: 32.1
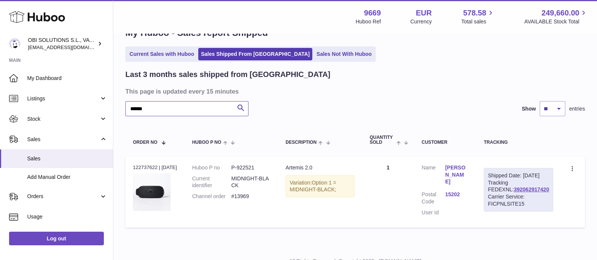
click at [122, 110] on div "My Huboo - Sales report Shipped Current Sales with Huboo Sales Shipped From Hub…" at bounding box center [355, 129] width 484 height 235
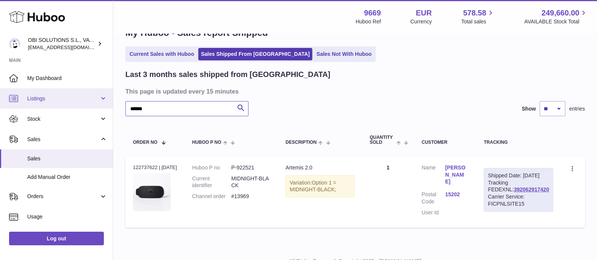
drag, startPoint x: 114, startPoint y: 110, endPoint x: 105, endPoint y: 106, distance: 9.5
click at [102, 109] on div "Huboo OBI SOLUTIONS S.L., VAT: B70911078 internalAdmin-9669@internal.huboo.com …" at bounding box center [298, 134] width 597 height 313
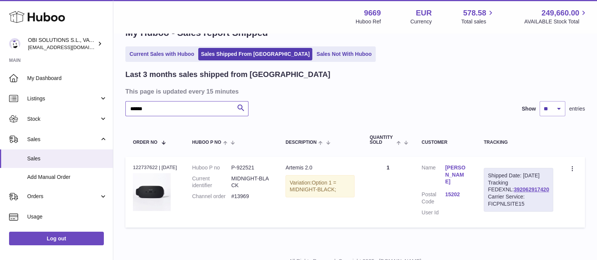
drag, startPoint x: 142, startPoint y: 111, endPoint x: 117, endPoint y: 111, distance: 24.5
click at [117, 111] on div "My Huboo - Sales report Shipped Current Sales with Huboo Sales Shipped From Hub…" at bounding box center [355, 129] width 484 height 235
type input "*"
drag, startPoint x: 147, startPoint y: 109, endPoint x: 108, endPoint y: 108, distance: 38.9
click at [108, 109] on div "Huboo OBI SOLUTIONS S.L., VAT: B70911078 internalAdmin-9669@internal.huboo.com …" at bounding box center [298, 134] width 597 height 313
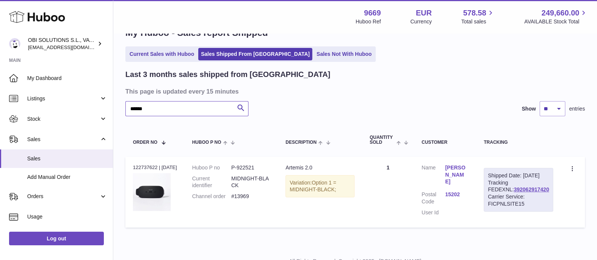
drag, startPoint x: 149, startPoint y: 108, endPoint x: 113, endPoint y: 109, distance: 35.5
click at [113, 109] on div "My Huboo - Sales report Shipped Current Sales with Huboo Sales Shipped From Hub…" at bounding box center [355, 129] width 484 height 235
drag, startPoint x: 153, startPoint y: 110, endPoint x: 92, endPoint y: 109, distance: 60.8
click at [89, 110] on div "Huboo OBI SOLUTIONS S.L., VAT: B70911078 internalAdmin-9669@internal.huboo.com …" at bounding box center [298, 134] width 597 height 313
drag, startPoint x: 137, startPoint y: 111, endPoint x: 114, endPoint y: 110, distance: 23.4
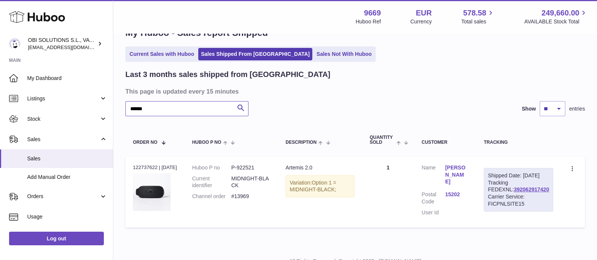
click at [114, 110] on div "My Huboo - Sales report Shipped Current Sales with Huboo Sales Shipped From Hub…" at bounding box center [355, 129] width 484 height 235
drag, startPoint x: 162, startPoint y: 105, endPoint x: 111, endPoint y: 109, distance: 51.2
click at [111, 109] on div "Huboo OBI SOLUTIONS S.L., VAT: B70911078 internalAdmin-9669@internal.huboo.com …" at bounding box center [298, 134] width 597 height 313
drag, startPoint x: 160, startPoint y: 110, endPoint x: 112, endPoint y: 119, distance: 48.4
click at [111, 111] on div "Huboo OBI SOLUTIONS S.L., VAT: B70911078 internalAdmin-9669@internal.huboo.com …" at bounding box center [298, 134] width 597 height 313
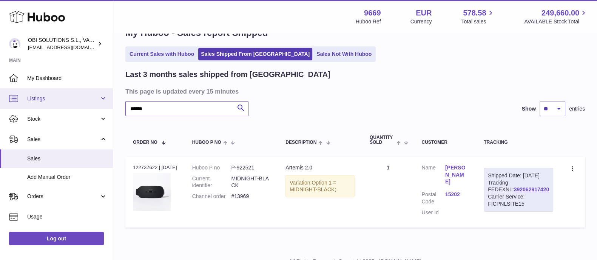
drag, startPoint x: 175, startPoint y: 106, endPoint x: 108, endPoint y: 105, distance: 67.2
click at [110, 107] on div "Huboo OBI SOLUTIONS S.L., VAT: B70911078 internalAdmin-9669@internal.huboo.com …" at bounding box center [298, 134] width 597 height 313
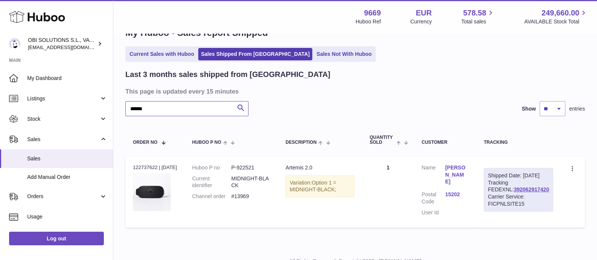
drag, startPoint x: 179, startPoint y: 110, endPoint x: 111, endPoint y: 109, distance: 68.0
click at [111, 109] on div "Huboo OBI SOLUTIONS S.L., VAT: B70911078 internalAdmin-9669@internal.huboo.com …" at bounding box center [298, 134] width 597 height 313
drag, startPoint x: 137, startPoint y: 111, endPoint x: 125, endPoint y: 113, distance: 12.2
click at [125, 113] on div "My Huboo - Sales report Shipped Current Sales with Huboo Sales Shipped From Hub…" at bounding box center [355, 129] width 484 height 235
drag, startPoint x: 174, startPoint y: 111, endPoint x: 118, endPoint y: 110, distance: 55.9
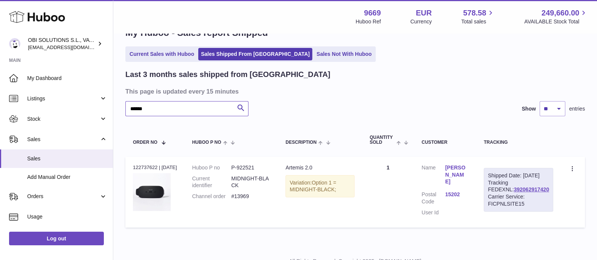
click at [118, 110] on div "My Huboo - Sales report Shipped Current Sales with Huboo Sales Shipped From Hub…" at bounding box center [355, 129] width 484 height 235
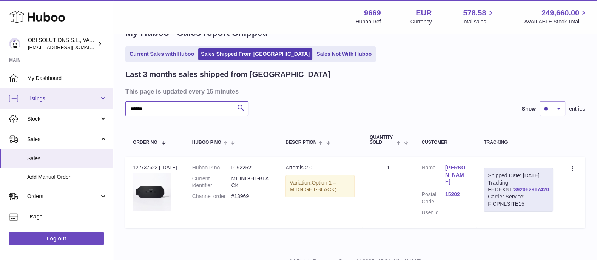
drag, startPoint x: 157, startPoint y: 107, endPoint x: 110, endPoint y: 107, distance: 46.8
click at [110, 106] on div "Huboo OBI SOLUTIONS S.L., VAT: B70911078 internalAdmin-9669@internal.huboo.com …" at bounding box center [298, 134] width 597 height 313
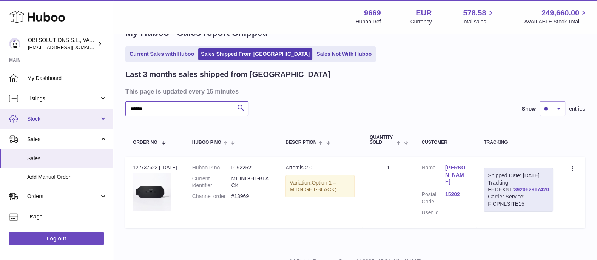
drag, startPoint x: 154, startPoint y: 105, endPoint x: 105, endPoint y: 108, distance: 48.8
click at [105, 108] on div "Huboo OBI SOLUTIONS S.L., VAT: B70911078 internalAdmin-9669@internal.huboo.com …" at bounding box center [298, 134] width 597 height 313
drag, startPoint x: 159, startPoint y: 110, endPoint x: 123, endPoint y: 110, distance: 35.9
click at [123, 110] on div "My Huboo - Sales report Shipped Current Sales with Huboo Sales Shipped From Hub…" at bounding box center [355, 129] width 484 height 235
drag, startPoint x: 158, startPoint y: 108, endPoint x: 127, endPoint y: 109, distance: 31.0
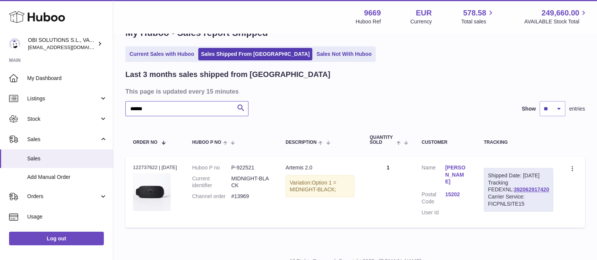
click at [127, 109] on input "******" at bounding box center [186, 108] width 123 height 15
drag, startPoint x: 157, startPoint y: 113, endPoint x: 115, endPoint y: 111, distance: 41.9
click at [115, 111] on div "My Huboo - Sales report Shipped Current Sales with Huboo Sales Shipped From Hub…" at bounding box center [355, 129] width 484 height 235
drag, startPoint x: 156, startPoint y: 110, endPoint x: 102, endPoint y: 110, distance: 54.4
click at [102, 110] on div "Huboo OBI SOLUTIONS S.L., VAT: B70911078 internalAdmin-9669@internal.huboo.com …" at bounding box center [298, 134] width 597 height 313
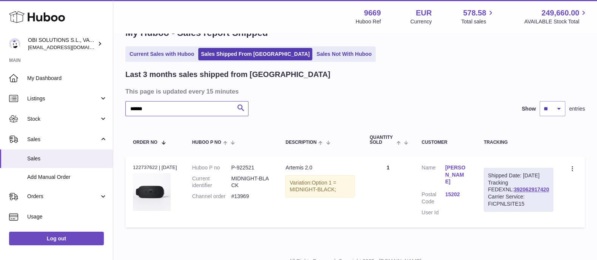
drag, startPoint x: 172, startPoint y: 115, endPoint x: 114, endPoint y: 114, distance: 58.1
click at [114, 114] on div "My Huboo - Sales report Shipped Current Sales with Huboo Sales Shipped From Hub…" at bounding box center [355, 129] width 484 height 235
drag, startPoint x: 163, startPoint y: 105, endPoint x: 113, endPoint y: 109, distance: 49.7
click at [113, 109] on div "My Huboo - Sales report Shipped Current Sales with Huboo Sales Shipped From Hub…" at bounding box center [355, 129] width 484 height 235
drag, startPoint x: 152, startPoint y: 112, endPoint x: 120, endPoint y: 112, distance: 32.5
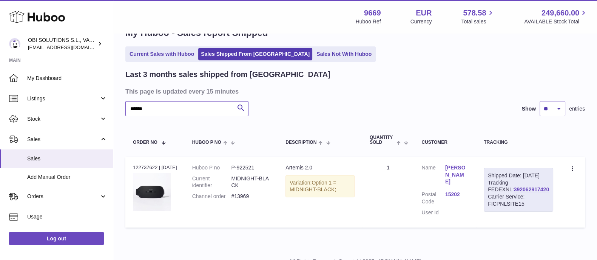
click at [120, 112] on div "My Huboo - Sales report Shipped Current Sales with Huboo Sales Shipped From Hub…" at bounding box center [355, 129] width 484 height 235
drag, startPoint x: 157, startPoint y: 111, endPoint x: 116, endPoint y: 110, distance: 41.2
click at [116, 110] on div "My Huboo - Sales report Shipped Current Sales with Huboo Sales Shipped From Hub…" at bounding box center [355, 129] width 484 height 235
drag, startPoint x: 150, startPoint y: 109, endPoint x: 114, endPoint y: 110, distance: 36.3
click at [114, 110] on div "My Huboo - Sales report Shipped Current Sales with Huboo Sales Shipped From Hub…" at bounding box center [355, 129] width 484 height 235
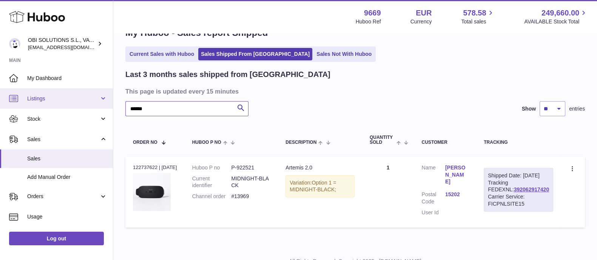
drag, startPoint x: 120, startPoint y: 104, endPoint x: 100, endPoint y: 105, distance: 20.4
click at [100, 105] on div "Huboo OBI SOLUTIONS S.L., VAT: B70911078 internalAdmin-9669@internal.huboo.com …" at bounding box center [298, 134] width 597 height 313
drag, startPoint x: 168, startPoint y: 102, endPoint x: 97, endPoint y: 103, distance: 71.0
click at [97, 103] on div "Huboo OBI SOLUTIONS S.L., VAT: B70911078 internalAdmin-9669@internal.huboo.com …" at bounding box center [298, 134] width 597 height 313
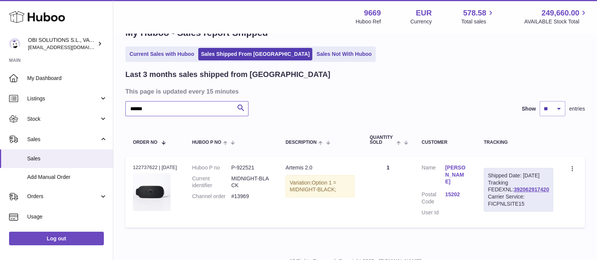
drag, startPoint x: 136, startPoint y: 110, endPoint x: 117, endPoint y: 110, distance: 18.1
click at [117, 110] on div "My Huboo - Sales report Shipped Current Sales with Huboo Sales Shipped From Hub…" at bounding box center [355, 129] width 484 height 235
drag, startPoint x: 167, startPoint y: 110, endPoint x: 98, endPoint y: 109, distance: 69.5
click at [98, 109] on div "Huboo OBI SOLUTIONS S.L., VAT: B70911078 internalAdmin-9669@internal.huboo.com …" at bounding box center [298, 134] width 597 height 313
drag, startPoint x: 160, startPoint y: 106, endPoint x: 121, endPoint y: 106, distance: 39.6
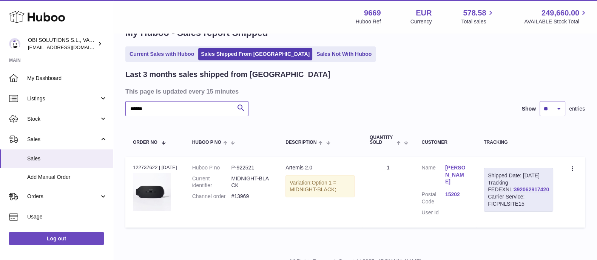
click at [121, 106] on div "My Huboo - Sales report Shipped Current Sales with Huboo Sales Shipped From Hub…" at bounding box center [355, 129] width 484 height 235
type input "******"
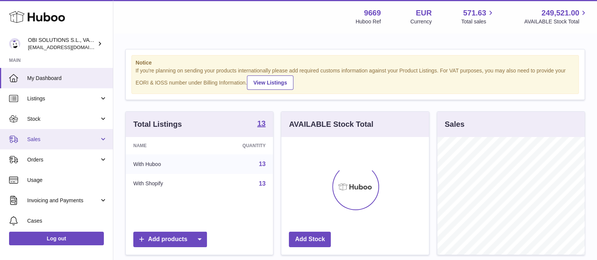
scroll to position [118, 147]
click at [57, 142] on span "Sales" at bounding box center [63, 139] width 72 height 7
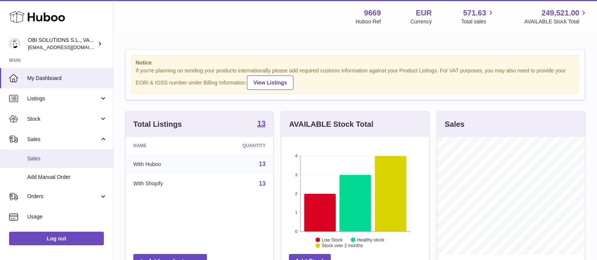
click at [51, 162] on link "Sales" at bounding box center [56, 158] width 113 height 18
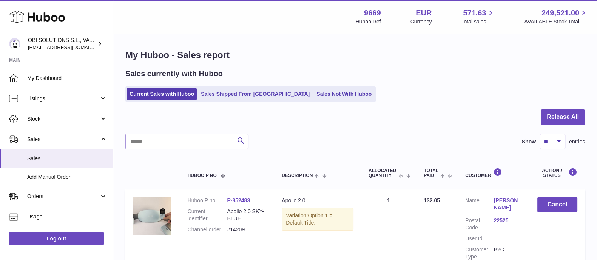
click at [230, 101] on ul "Current Sales with Huboo Sales Shipped From [GEOGRAPHIC_DATA] Sales Not With Hu…" at bounding box center [250, 93] width 250 height 15
click at [234, 98] on link "Sales Shipped From [GEOGRAPHIC_DATA]" at bounding box center [255, 94] width 114 height 12
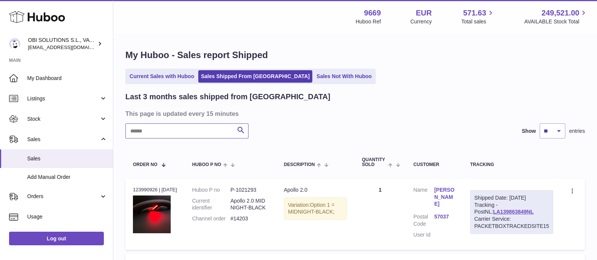
click at [212, 131] on input "text" at bounding box center [186, 130] width 123 height 15
paste input "******"
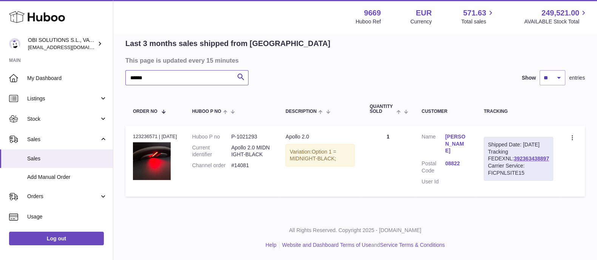
scroll to position [70, 0]
drag, startPoint x: 167, startPoint y: 59, endPoint x: 115, endPoint y: 60, distance: 51.7
click at [115, 60] on div "My Huboo - Sales report Shipped Current Sales with Huboo Sales Shipped From [GE…" at bounding box center [355, 98] width 484 height 235
paste input "text"
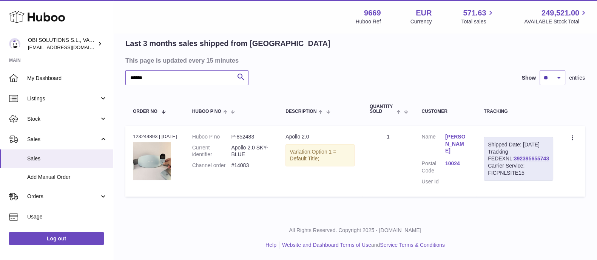
drag, startPoint x: 158, startPoint y: 61, endPoint x: 108, endPoint y: 61, distance: 50.2
click at [108, 61] on div "Huboo OBI SOLUTIONS S.L., VAT: B70911078 [EMAIL_ADDRESS][DOMAIN_NAME] Main My D…" at bounding box center [298, 103] width 597 height 313
paste input "text"
drag, startPoint x: 157, startPoint y: 60, endPoint x: 125, endPoint y: 59, distance: 32.1
click at [125, 59] on div "My Huboo - Sales report Shipped Current Sales with Huboo Sales Shipped From [GE…" at bounding box center [355, 98] width 484 height 235
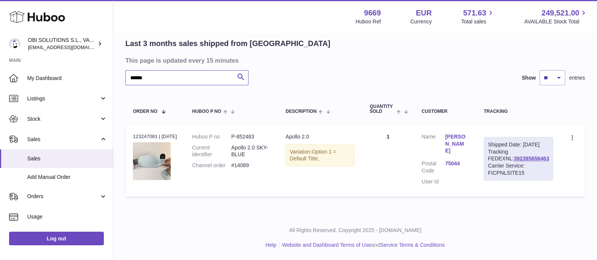
paste input "text"
drag, startPoint x: 171, startPoint y: 65, endPoint x: 108, endPoint y: 60, distance: 64.0
click at [108, 60] on div "Huboo OBI SOLUTIONS S.L., VAT: B70911078 [EMAIL_ADDRESS][DOMAIN_NAME] Main My D…" at bounding box center [298, 103] width 597 height 313
paste input "text"
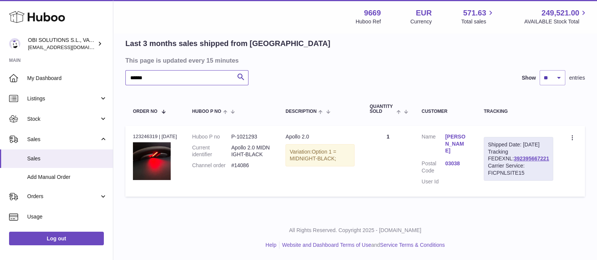
drag, startPoint x: 152, startPoint y: 58, endPoint x: 98, endPoint y: 57, distance: 54.0
click at [98, 57] on div "Huboo OBI SOLUTIONS S.L., VAT: B70911078 [EMAIL_ADDRESS][DOMAIN_NAME] Main My D…" at bounding box center [298, 103] width 597 height 313
paste input "text"
drag, startPoint x: 159, startPoint y: 65, endPoint x: 111, endPoint y: 63, distance: 47.6
click at [111, 63] on div "Huboo OBI SOLUTIONS S.L., VAT: B70911078 [EMAIL_ADDRESS][DOMAIN_NAME] Main My D…" at bounding box center [298, 103] width 597 height 313
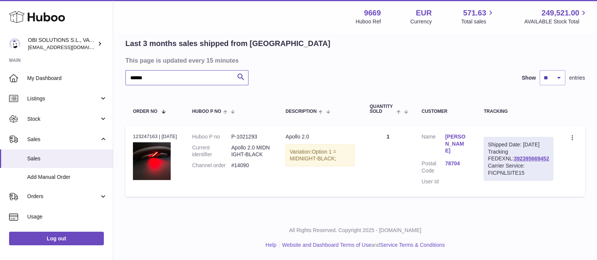
paste input "text"
drag, startPoint x: 154, startPoint y: 63, endPoint x: 125, endPoint y: 61, distance: 29.5
click at [125, 70] on input "******" at bounding box center [186, 77] width 123 height 15
drag, startPoint x: 152, startPoint y: 58, endPoint x: 112, endPoint y: 61, distance: 39.4
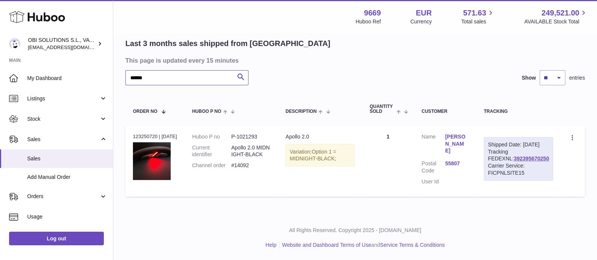
click at [112, 61] on div "Huboo OBI SOLUTIONS S.L., VAT: B70911078 [EMAIL_ADDRESS][DOMAIN_NAME] Main My D…" at bounding box center [298, 103] width 597 height 313
paste input "text"
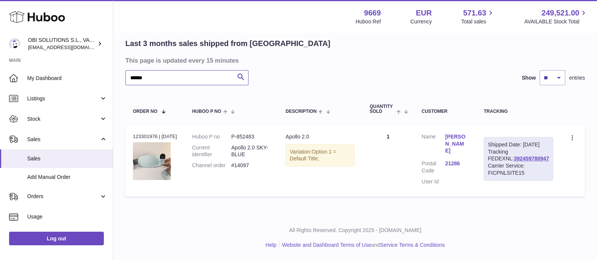
drag, startPoint x: 126, startPoint y: 59, endPoint x: 121, endPoint y: 60, distance: 5.8
click at [121, 60] on div "My Huboo - Sales report Shipped Current Sales with Huboo Sales Shipped From [GE…" at bounding box center [355, 98] width 484 height 235
paste input "text"
drag, startPoint x: 166, startPoint y: 61, endPoint x: 105, endPoint y: 60, distance: 61.2
click at [105, 60] on div "Huboo OBI SOLUTIONS S.L., VAT: B70911078 [EMAIL_ADDRESS][DOMAIN_NAME] Main My D…" at bounding box center [298, 103] width 597 height 313
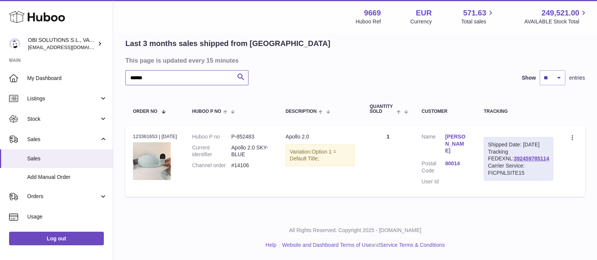
paste input "text"
drag, startPoint x: 119, startPoint y: 61, endPoint x: 103, endPoint y: 62, distance: 16.2
click at [103, 62] on div "Huboo OBI SOLUTIONS S.L., VAT: B70911078 [EMAIL_ADDRESS][DOMAIN_NAME] Main My D…" at bounding box center [298, 103] width 597 height 313
paste input "text"
drag, startPoint x: 168, startPoint y: 62, endPoint x: 116, endPoint y: 62, distance: 51.7
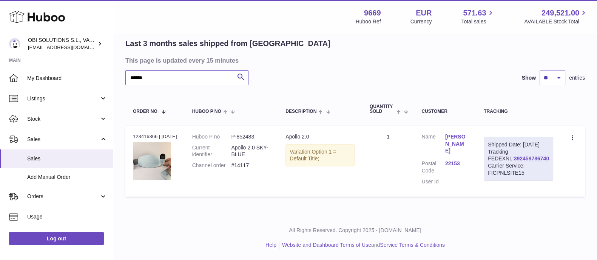
click at [116, 62] on div "My Huboo - Sales report Shipped Current Sales with Huboo Sales Shipped From [GE…" at bounding box center [355, 98] width 484 height 235
paste input "text"
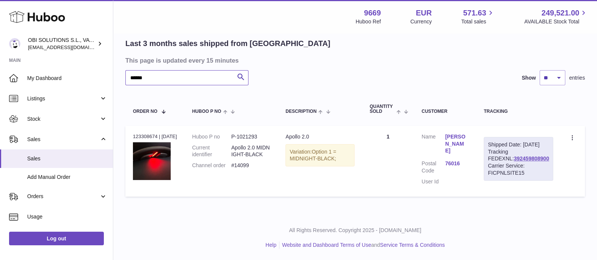
scroll to position [62, 0]
drag, startPoint x: 173, startPoint y: 71, endPoint x: 106, endPoint y: 74, distance: 67.2
click at [106, 73] on div "Huboo OBI SOLUTIONS S.L., VAT: B70911078 [EMAIL_ADDRESS][DOMAIN_NAME] Main My D…" at bounding box center [298, 103] width 597 height 313
paste input "text"
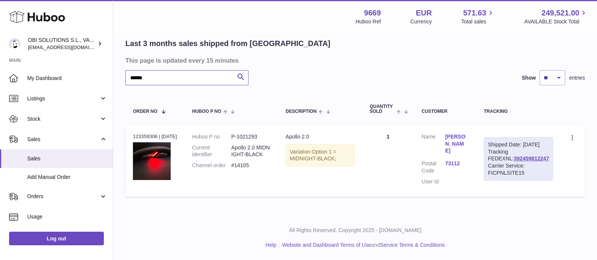
drag, startPoint x: 160, startPoint y: 59, endPoint x: 103, endPoint y: 59, distance: 56.6
click at [103, 59] on div "Huboo OBI SOLUTIONS S.L., VAT: B70911078 [EMAIL_ADDRESS][DOMAIN_NAME] Main My D…" at bounding box center [298, 103] width 597 height 313
paste input "text"
drag, startPoint x: 168, startPoint y: 64, endPoint x: 96, endPoint y: 63, distance: 71.7
click at [96, 63] on div "Huboo OBI SOLUTIONS S.L., VAT: B70911078 [EMAIL_ADDRESS][DOMAIN_NAME] Main My D…" at bounding box center [298, 103] width 597 height 313
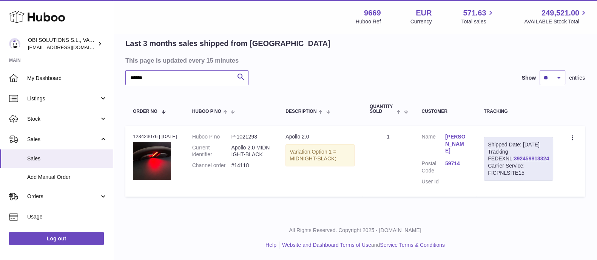
paste input "text"
drag, startPoint x: 151, startPoint y: 60, endPoint x: 106, endPoint y: 63, distance: 45.4
click at [106, 62] on div "Huboo OBI SOLUTIONS S.L., VAT: B70911078 [EMAIL_ADDRESS][DOMAIN_NAME] Main My D…" at bounding box center [298, 103] width 597 height 313
paste input "text"
drag, startPoint x: 132, startPoint y: 59, endPoint x: 126, endPoint y: 60, distance: 5.7
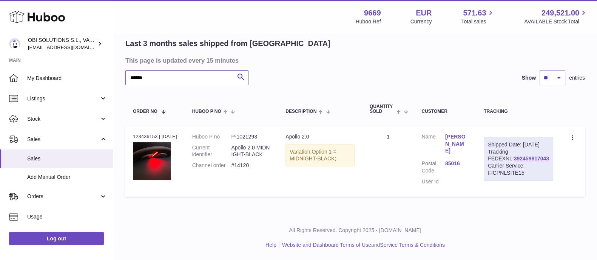
click at [126, 70] on input "******" at bounding box center [186, 77] width 123 height 15
paste input "text"
drag, startPoint x: 140, startPoint y: 59, endPoint x: 97, endPoint y: 58, distance: 43.0
click at [97, 58] on div "Huboo OBI SOLUTIONS S.L., VAT: B70911078 [EMAIL_ADDRESS][DOMAIN_NAME] Main My D…" at bounding box center [298, 103] width 597 height 313
paste input "text"
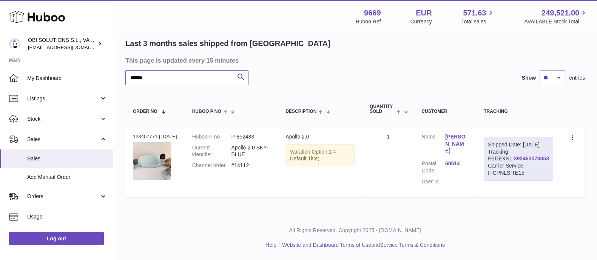
drag, startPoint x: 164, startPoint y: 66, endPoint x: 112, endPoint y: 65, distance: 52.5
click at [112, 65] on div "Huboo OBI SOLUTIONS S.L., VAT: B70911078 [EMAIL_ADDRESS][DOMAIN_NAME] Main My D…" at bounding box center [298, 103] width 597 height 313
paste input "text"
drag, startPoint x: 162, startPoint y: 59, endPoint x: 106, endPoint y: 59, distance: 56.2
click at [106, 58] on div "Huboo OBI SOLUTIONS S.L., VAT: B70911078 [EMAIL_ADDRESS][DOMAIN_NAME] Main My D…" at bounding box center [298, 103] width 597 height 313
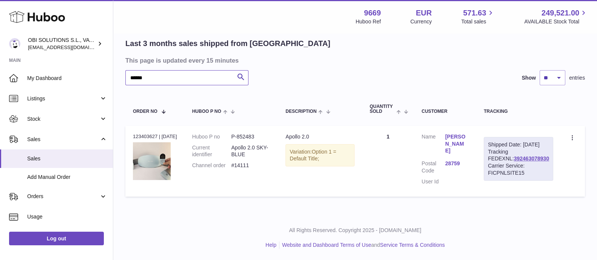
paste input "text"
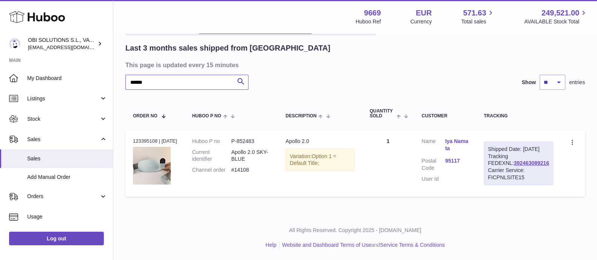
drag, startPoint x: 171, startPoint y: 58, endPoint x: 99, endPoint y: 62, distance: 71.5
click at [99, 62] on div "Huboo OBI SOLUTIONS S.L., VAT: B70911078 [EMAIL_ADDRESS][DOMAIN_NAME] Main My D…" at bounding box center [298, 105] width 597 height 309
paste input "text"
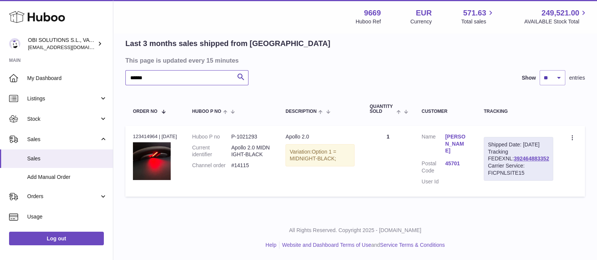
drag, startPoint x: 119, startPoint y: 61, endPoint x: 100, endPoint y: 61, distance: 18.9
click at [100, 61] on div "Huboo OBI SOLUTIONS S.L., VAT: B70911078 [EMAIL_ADDRESS][DOMAIN_NAME] Main My D…" at bounding box center [298, 103] width 597 height 313
paste input "text"
drag, startPoint x: 156, startPoint y: 65, endPoint x: 112, endPoint y: 65, distance: 43.4
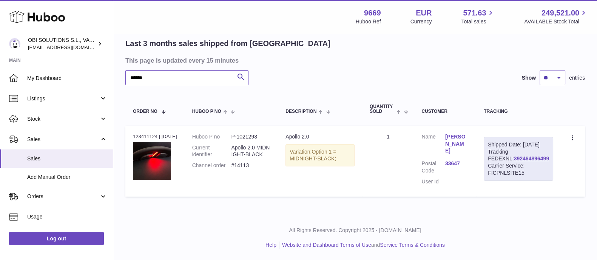
click at [111, 65] on div "Huboo OBI SOLUTIONS S.L., VAT: B70911078 [EMAIL_ADDRESS][DOMAIN_NAME] Main My D…" at bounding box center [298, 103] width 597 height 313
paste input "text"
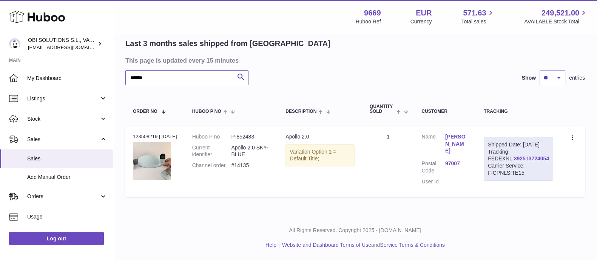
scroll to position [70, 0]
drag, startPoint x: 142, startPoint y: 57, endPoint x: 110, endPoint y: 59, distance: 32.5
click at [110, 59] on div "Huboo OBI SOLUTIONS S.L., VAT: B70911078 [EMAIL_ADDRESS][DOMAIN_NAME] Main My D…" at bounding box center [298, 103] width 597 height 313
paste input "text"
drag, startPoint x: 116, startPoint y: 60, endPoint x: 100, endPoint y: 61, distance: 15.5
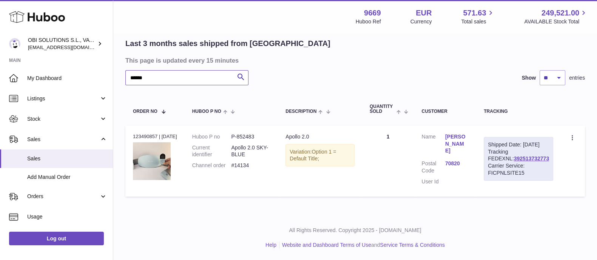
click at [100, 61] on div "Huboo OBI SOLUTIONS S.L., VAT: B70911078 [EMAIL_ADDRESS][DOMAIN_NAME] Main My D…" at bounding box center [298, 103] width 597 height 313
paste input "text"
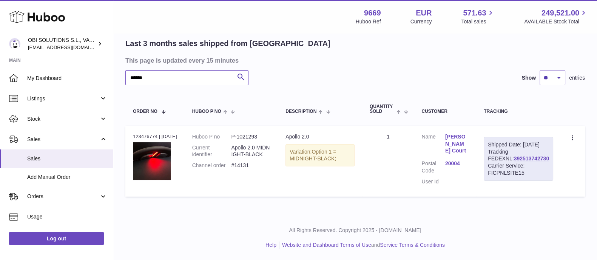
drag, startPoint x: 153, startPoint y: 62, endPoint x: 112, endPoint y: 61, distance: 40.8
click at [112, 61] on div "Huboo OBI SOLUTIONS S.L., VAT: B70911078 [EMAIL_ADDRESS][DOMAIN_NAME] Main My D…" at bounding box center [298, 103] width 597 height 313
paste input "text"
drag, startPoint x: 162, startPoint y: 66, endPoint x: 112, endPoint y: 64, distance: 49.9
click at [112, 64] on div "Huboo OBI SOLUTIONS S.L., VAT: B70911078 [EMAIL_ADDRESS][DOMAIN_NAME] Main My D…" at bounding box center [298, 103] width 597 height 313
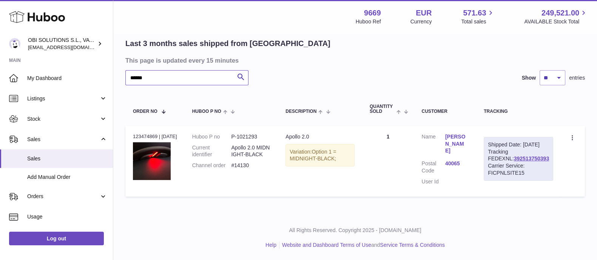
paste input "text"
drag, startPoint x: 159, startPoint y: 57, endPoint x: 114, endPoint y: 63, distance: 45.0
click at [114, 63] on div "My Huboo - Sales report Shipped Current Sales with Huboo Sales Shipped From [GE…" at bounding box center [355, 98] width 484 height 235
paste input "text"
drag, startPoint x: 158, startPoint y: 58, endPoint x: 107, endPoint y: 59, distance: 50.6
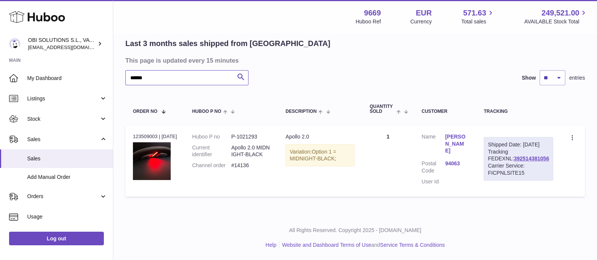
click at [107, 59] on div "Huboo OBI SOLUTIONS S.L., VAT: B70911078 [EMAIL_ADDRESS][DOMAIN_NAME] Main My D…" at bounding box center [298, 103] width 597 height 313
paste input "text"
drag, startPoint x: 154, startPoint y: 61, endPoint x: 111, endPoint y: 63, distance: 42.3
click at [111, 63] on div "Huboo OBI SOLUTIONS S.L., VAT: B70911078 [EMAIL_ADDRESS][DOMAIN_NAME] Main My D…" at bounding box center [298, 103] width 597 height 313
paste input "text"
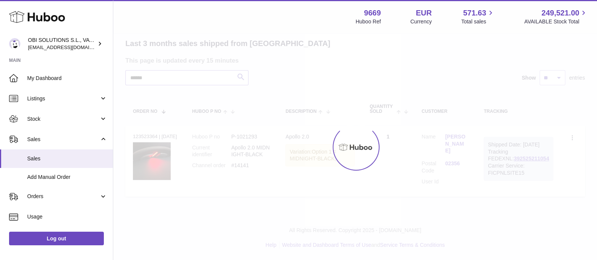
scroll to position [55, 0]
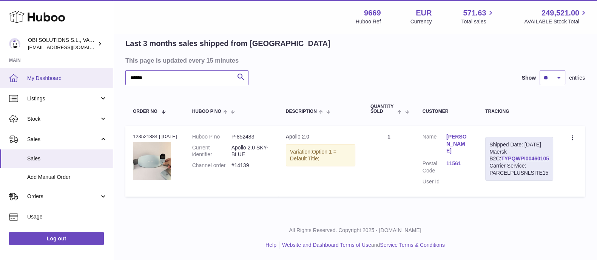
drag, startPoint x: 158, startPoint y: 75, endPoint x: 83, endPoint y: 71, distance: 75.3
click at [83, 71] on div "Huboo OBI SOLUTIONS S.L., VAT: B70911078 [EMAIL_ADDRESS][DOMAIN_NAME] Main My D…" at bounding box center [298, 103] width 597 height 313
paste input "text"
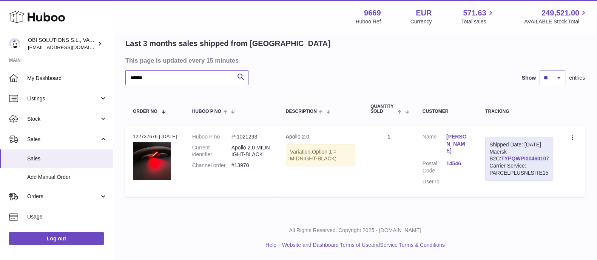
drag, startPoint x: 153, startPoint y: 76, endPoint x: 126, endPoint y: 77, distance: 26.4
click at [126, 77] on input "******" at bounding box center [186, 77] width 123 height 15
paste input "text"
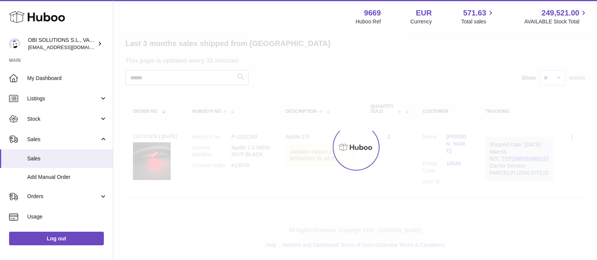
scroll to position [70, 0]
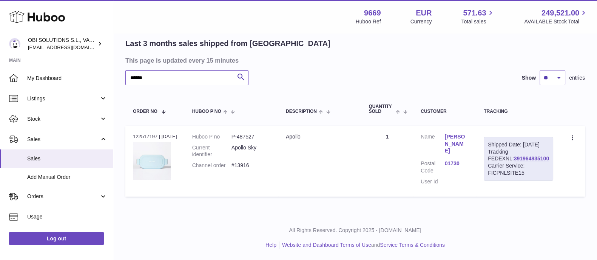
type input "******"
